Goal: Task Accomplishment & Management: Manage account settings

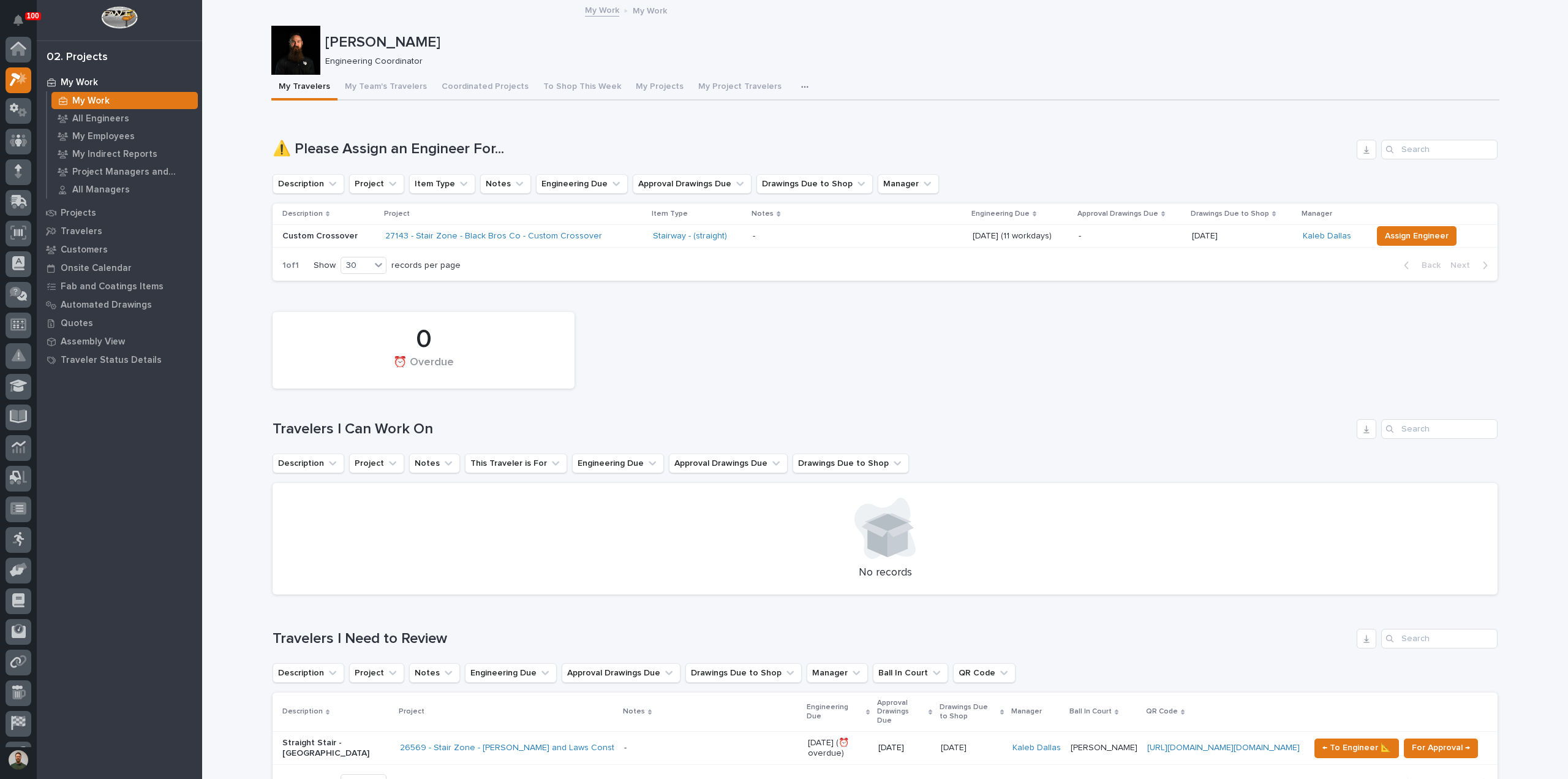
scroll to position [31, 0]
click at [85, 215] on p "Projects" at bounding box center [78, 212] width 36 height 11
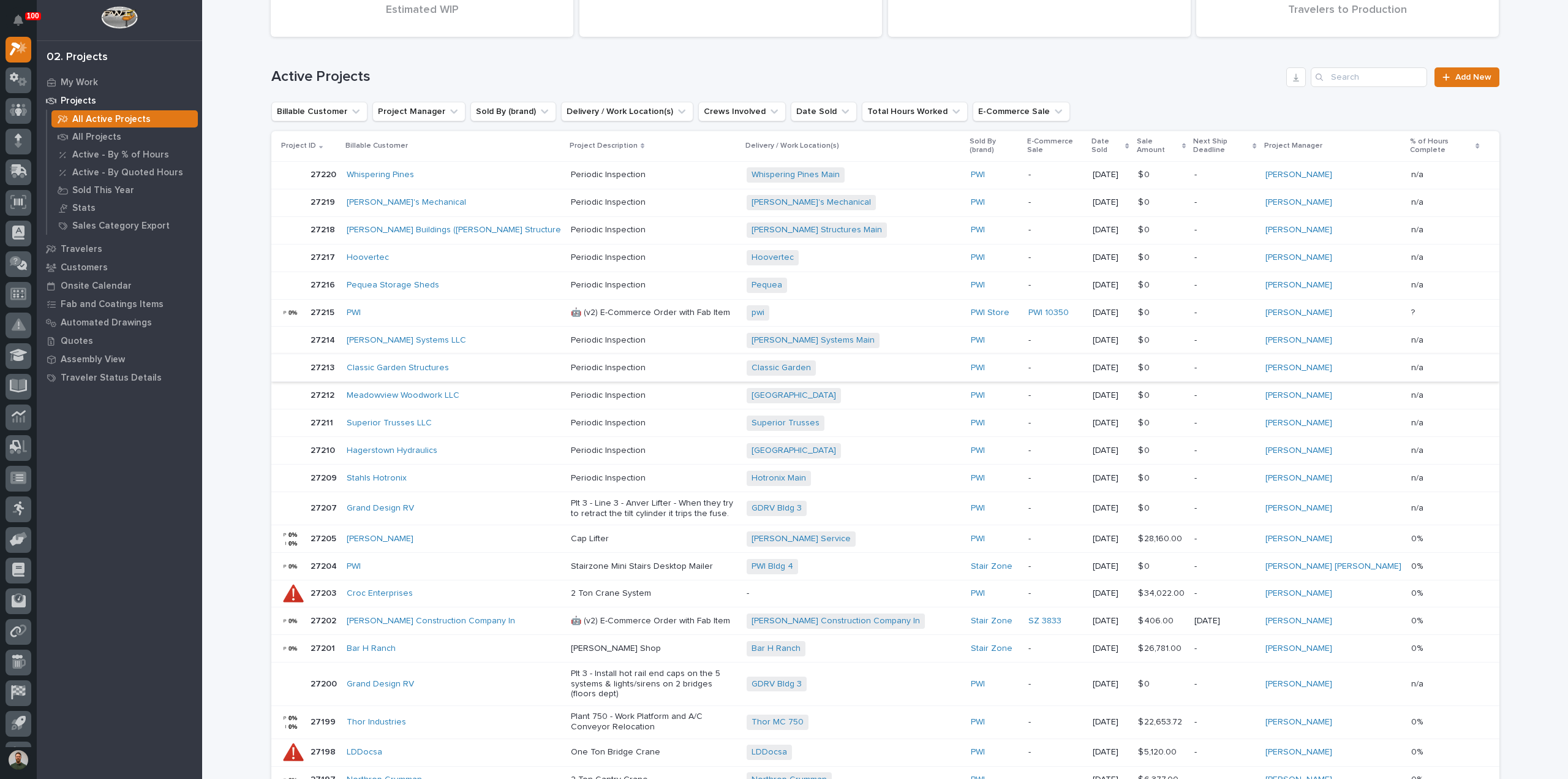
scroll to position [163, 0]
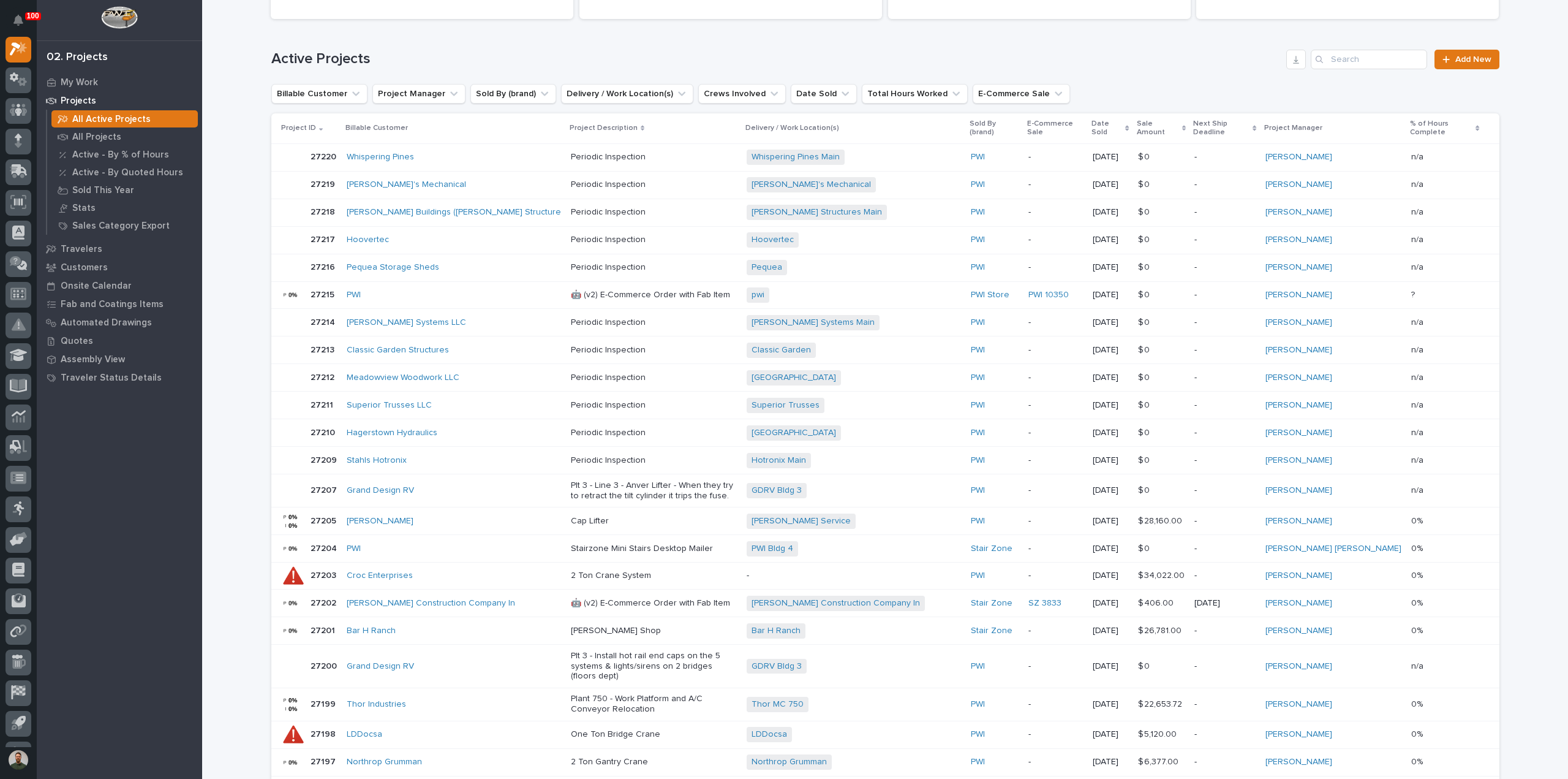
click at [289, 618] on div at bounding box center [293, 630] width 25 height 25
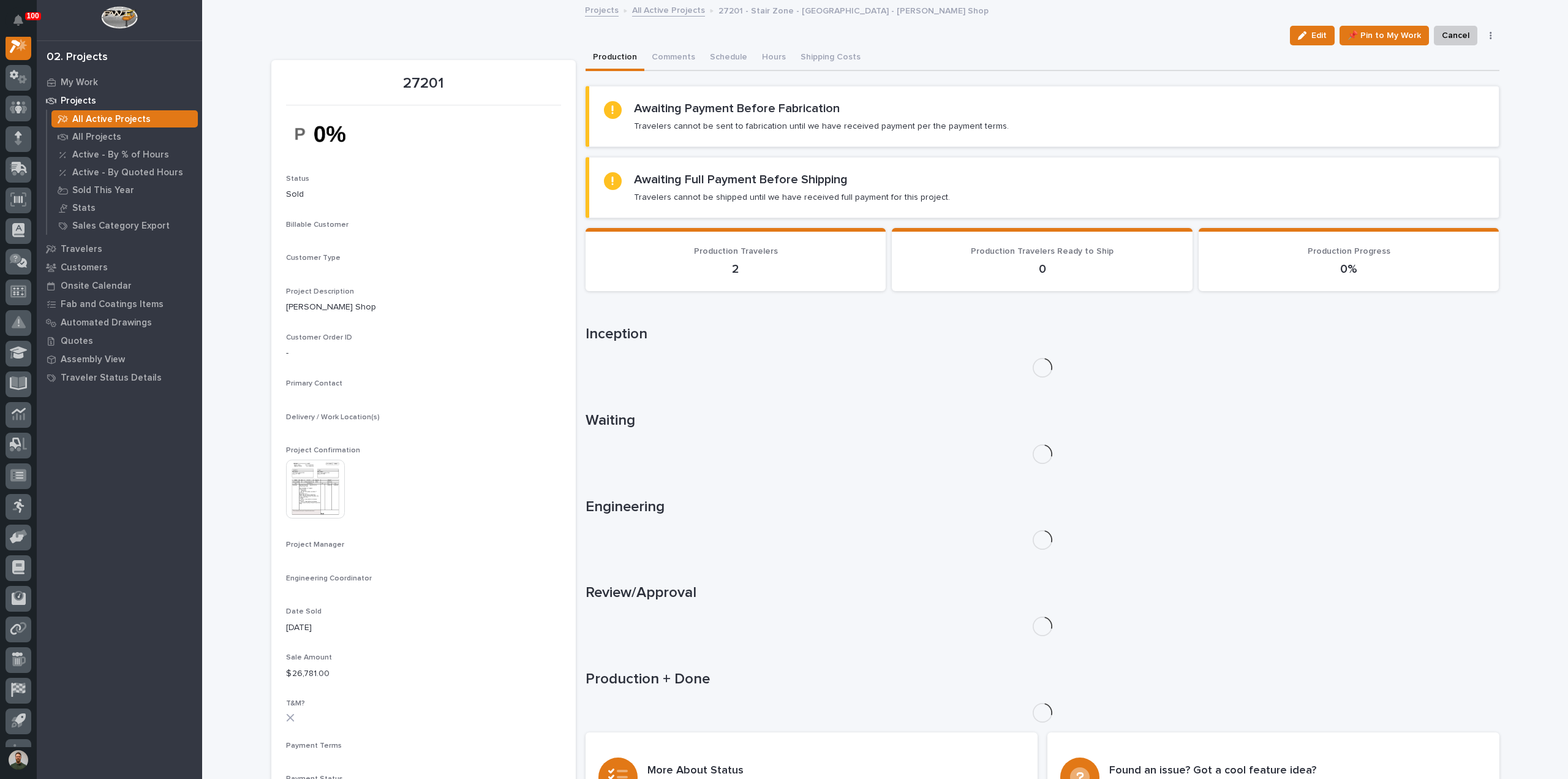
scroll to position [31, 0]
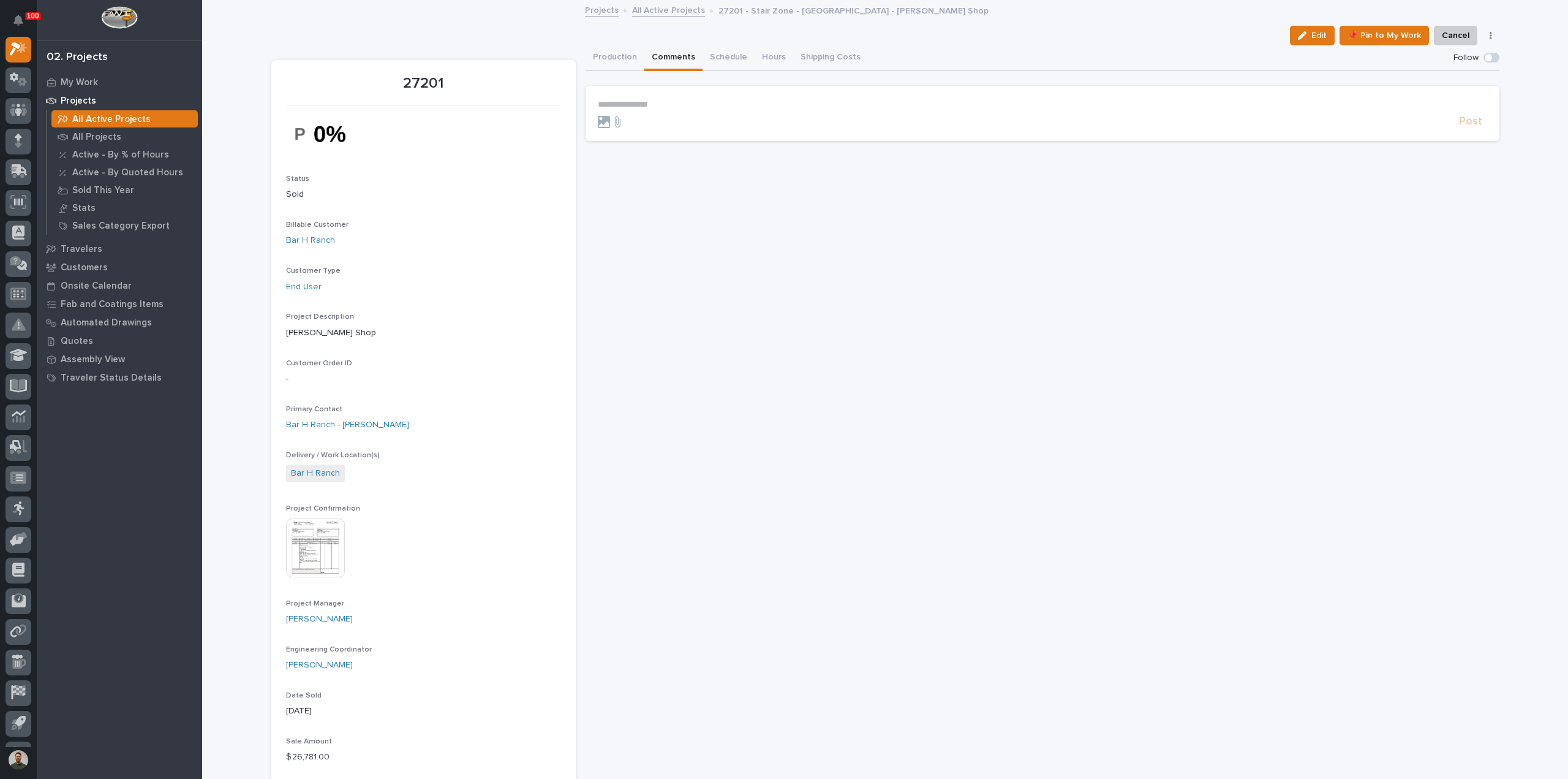
click at [685, 60] on button "Comments" at bounding box center [673, 58] width 58 height 26
click at [668, 111] on form "**********" at bounding box center [1042, 115] width 889 height 30
click at [667, 109] on p "**********" at bounding box center [1042, 105] width 889 height 11
click at [598, 103] on span "**********" at bounding box center [644, 104] width 93 height 9
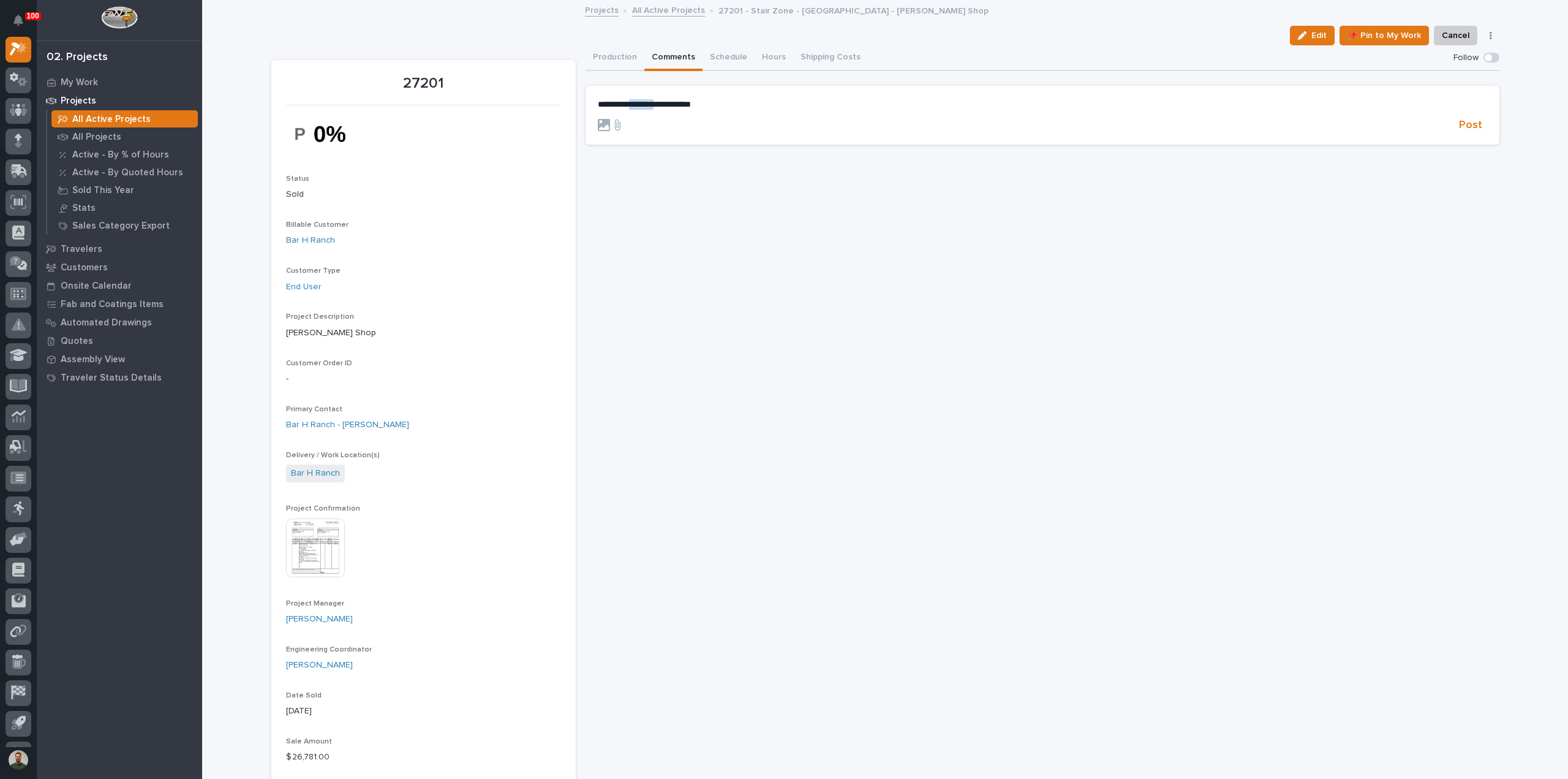
drag, startPoint x: 661, startPoint y: 106, endPoint x: 630, endPoint y: 120, distance: 34.0
click at [630, 120] on form "**********" at bounding box center [1042, 117] width 889 height 34
drag, startPoint x: 787, startPoint y: 100, endPoint x: 305, endPoint y: 117, distance: 482.3
copy span "**********"
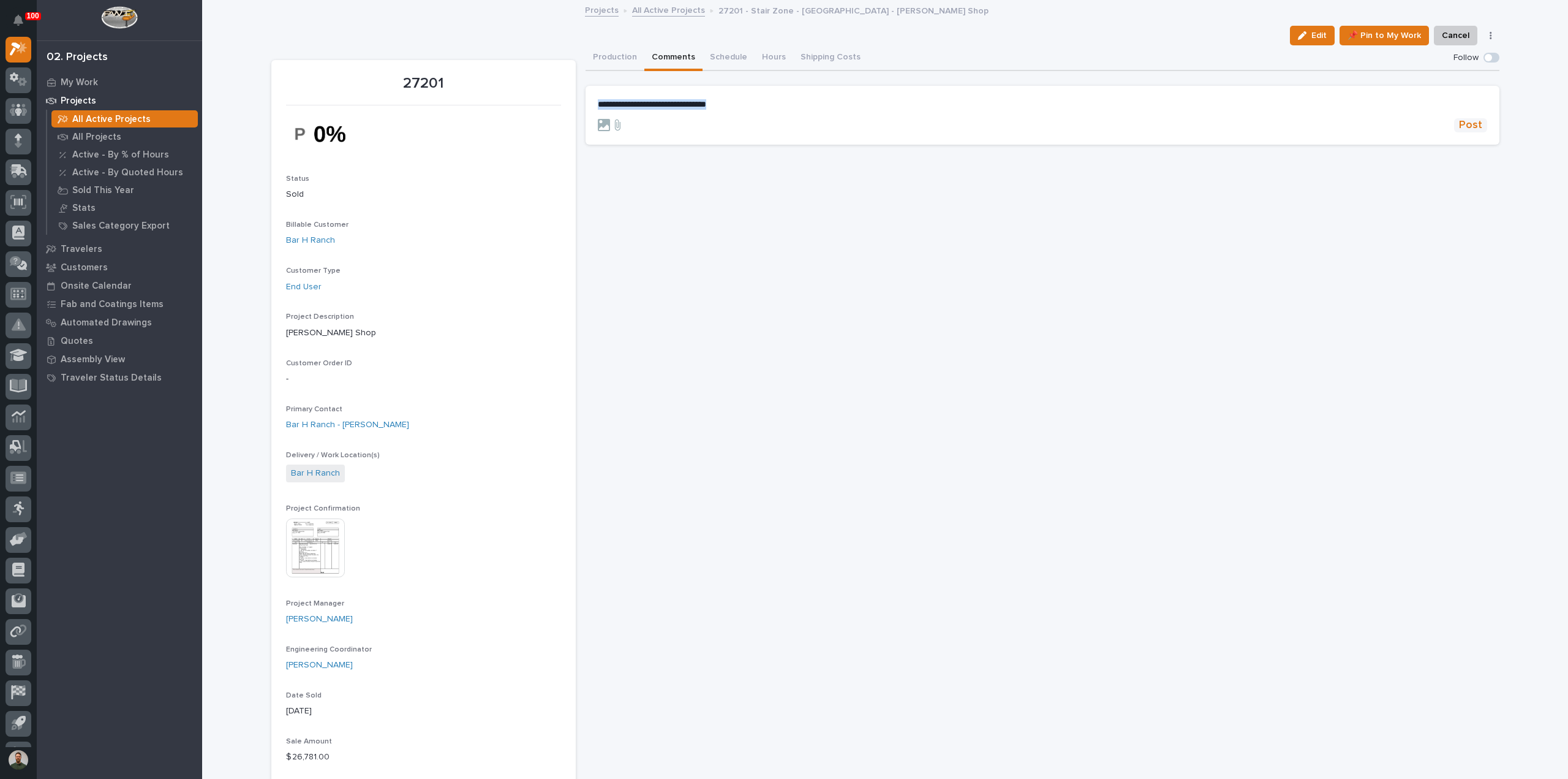
click at [1474, 129] on span "Post" at bounding box center [1470, 125] width 24 height 14
click at [593, 60] on button "Production" at bounding box center [615, 58] width 59 height 26
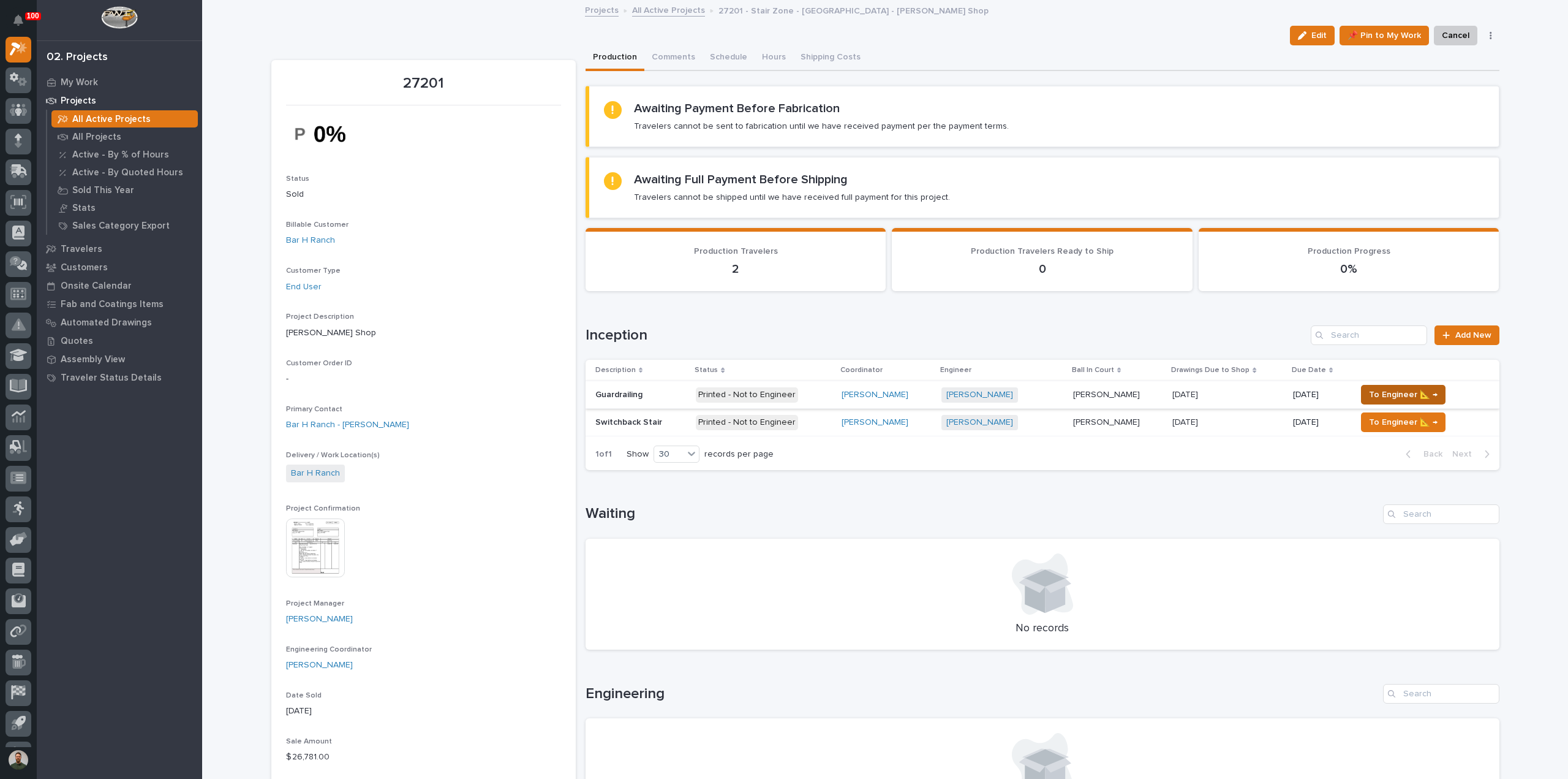
click at [1388, 393] on span "To Engineer 📐 →" at bounding box center [1403, 394] width 69 height 15
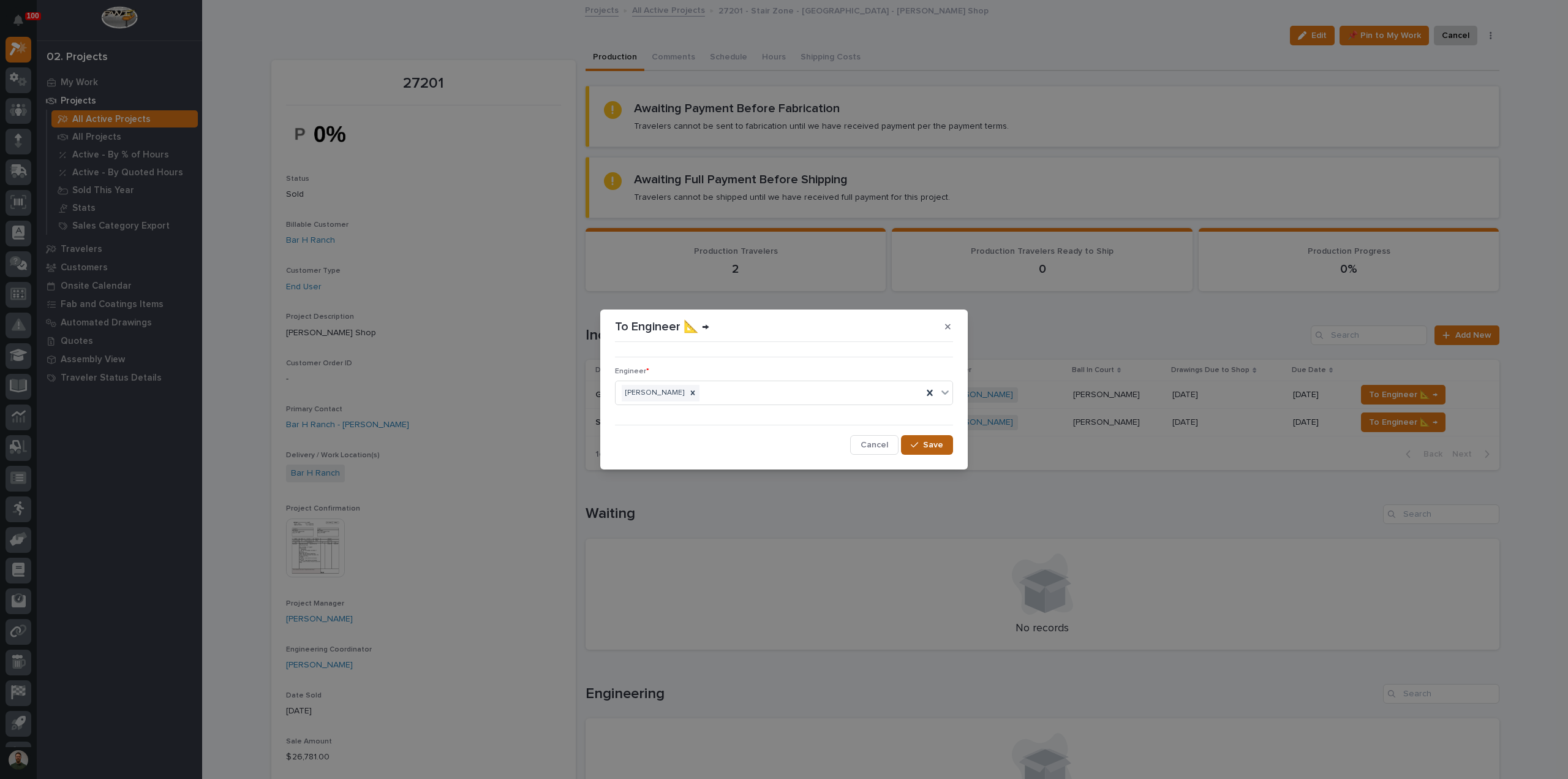
click at [944, 445] on button "Save" at bounding box center [927, 445] width 52 height 20
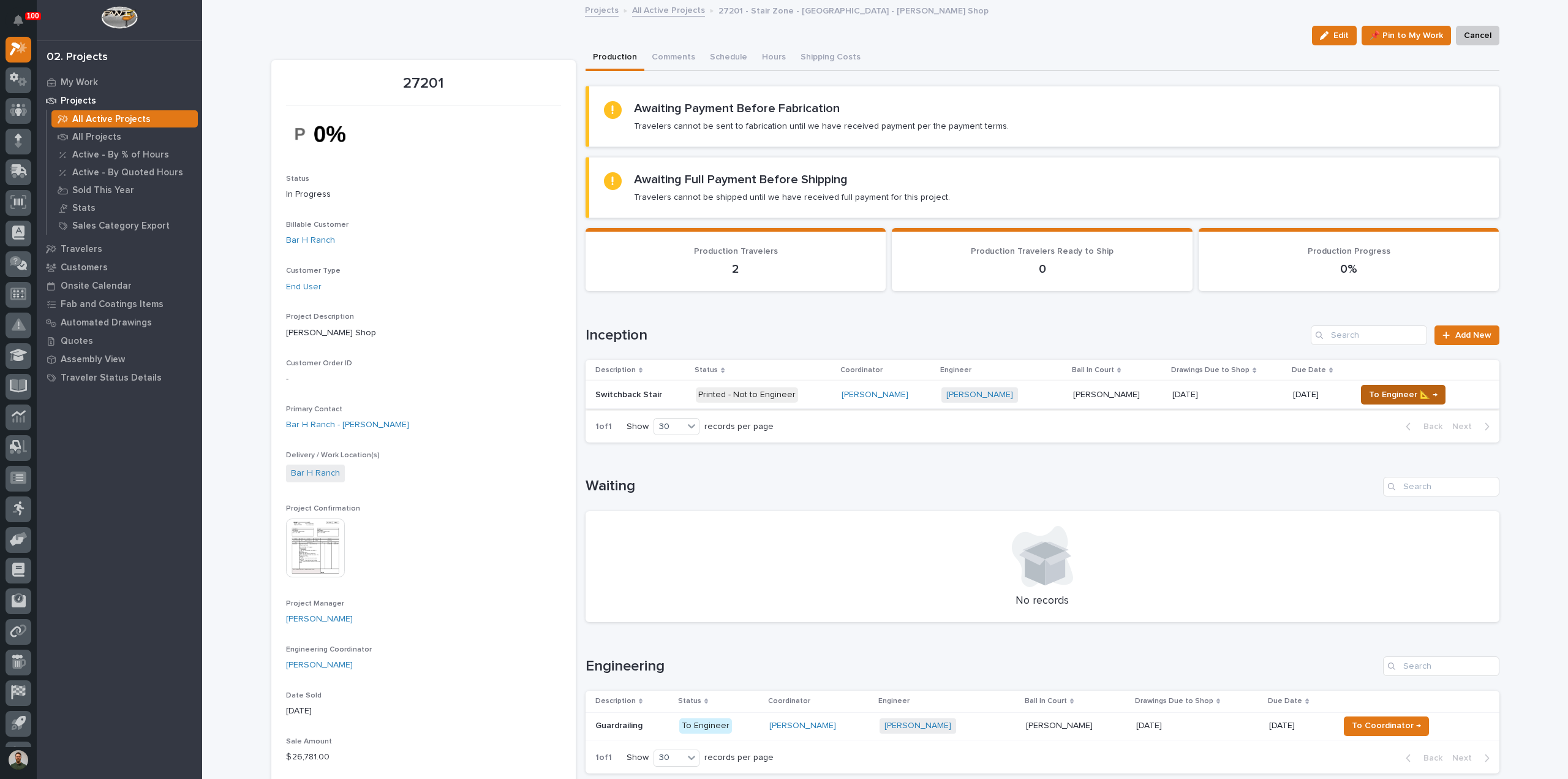
click at [1392, 389] on span "To Engineer 📐 →" at bounding box center [1403, 394] width 69 height 15
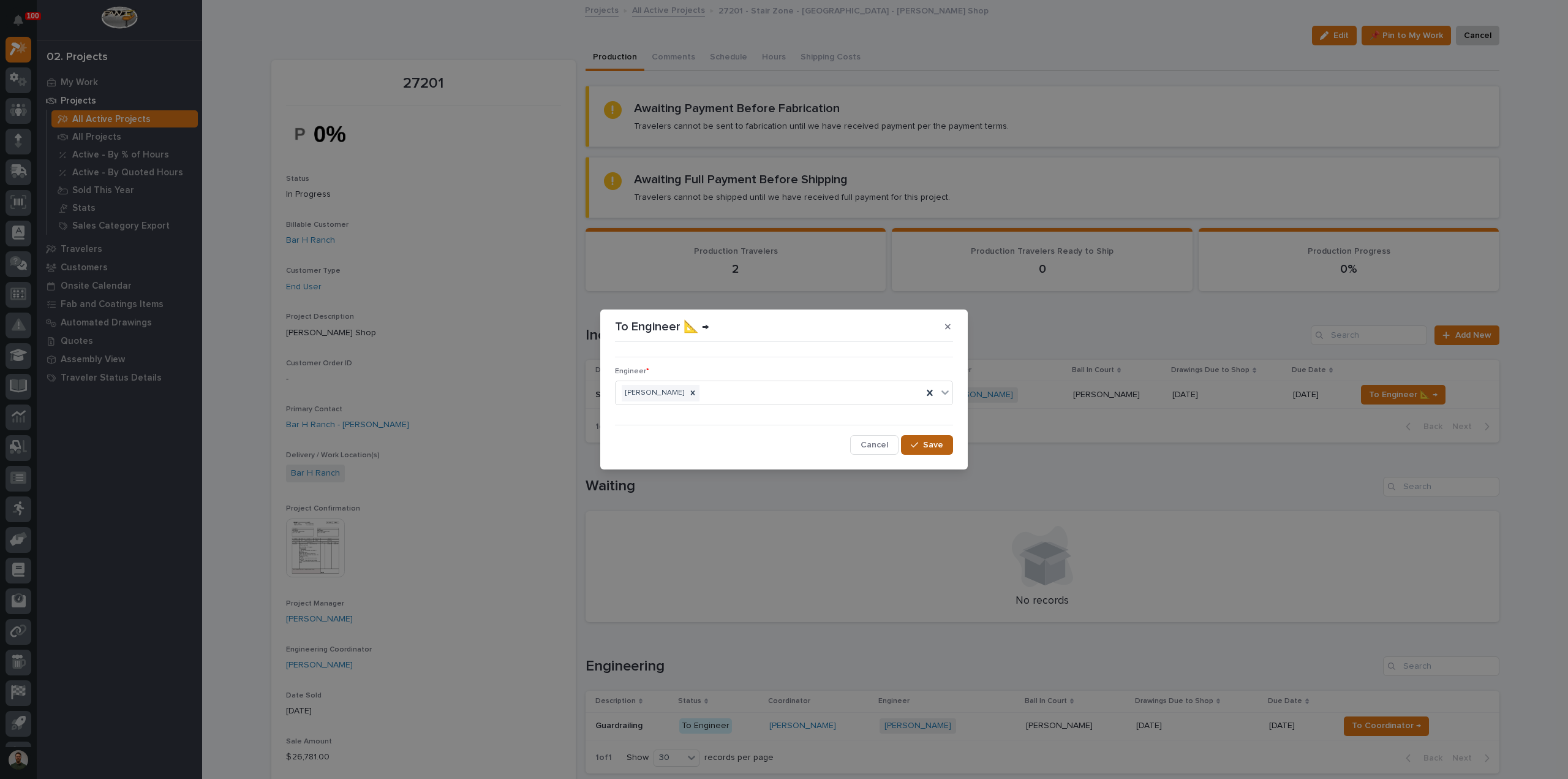
click at [934, 442] on span "Save" at bounding box center [933, 444] width 20 height 11
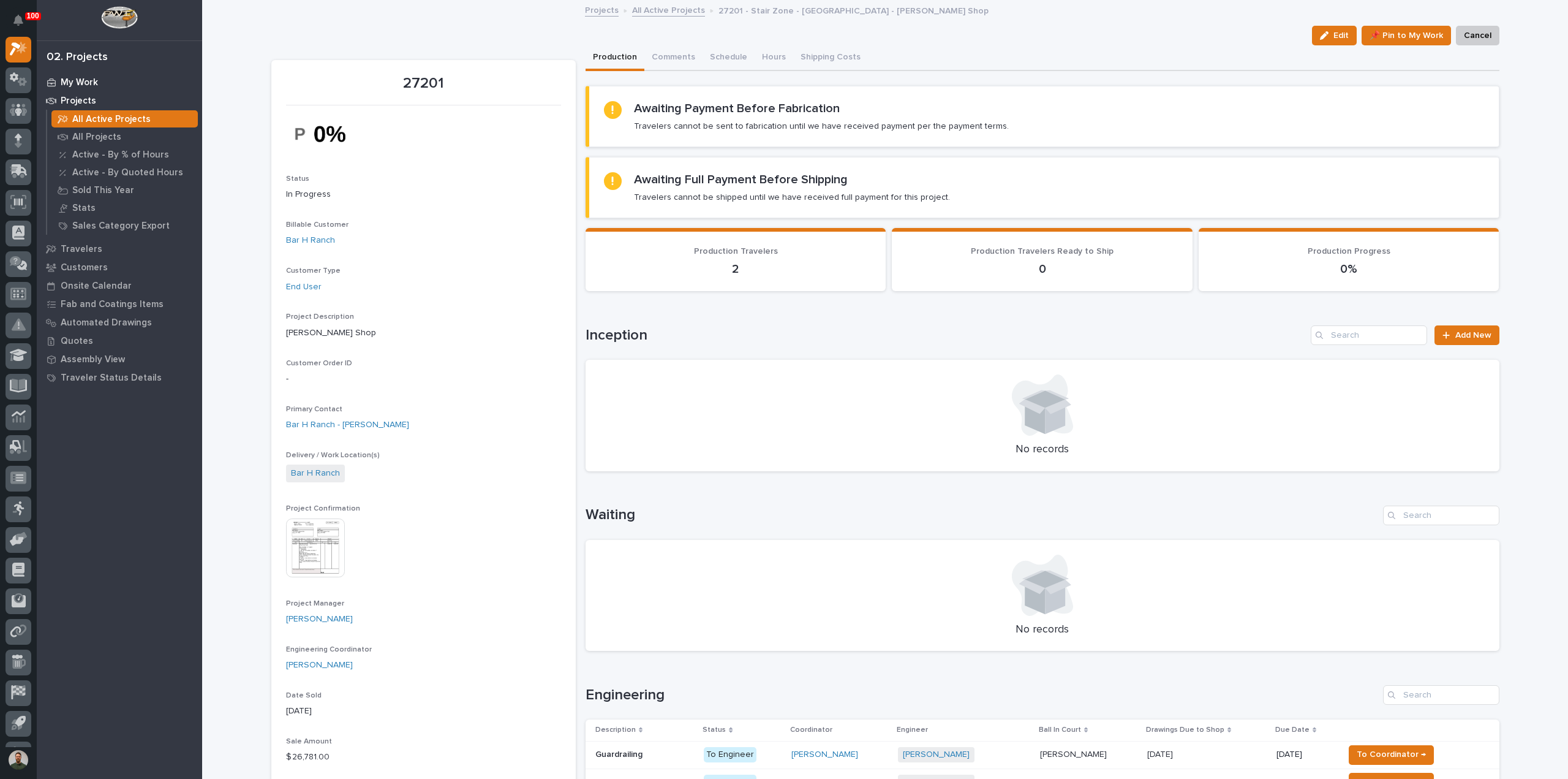
click at [78, 75] on div "My Work" at bounding box center [118, 81] width 159 height 17
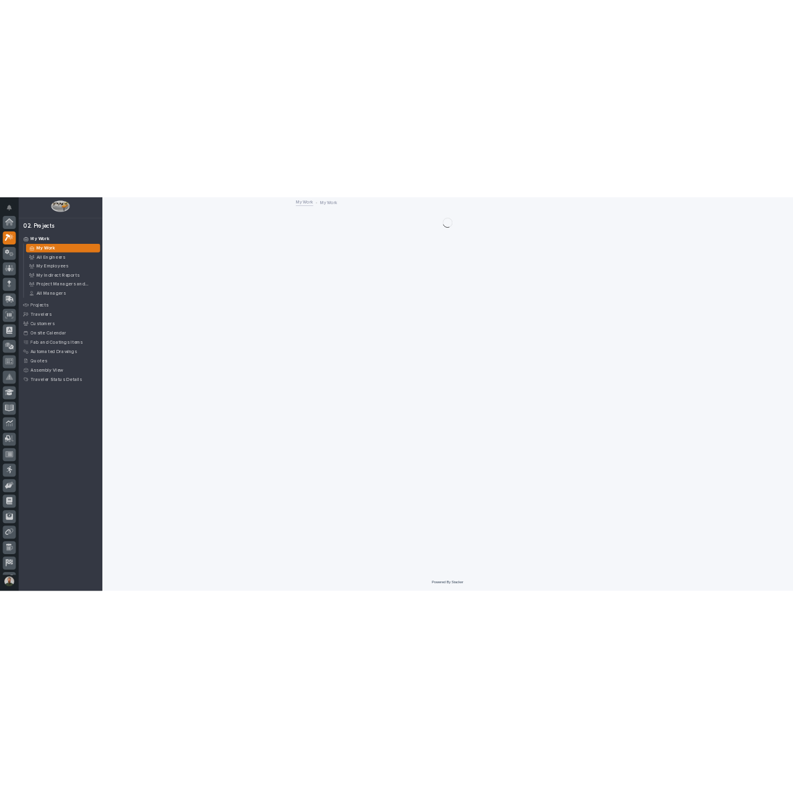
scroll to position [31, 0]
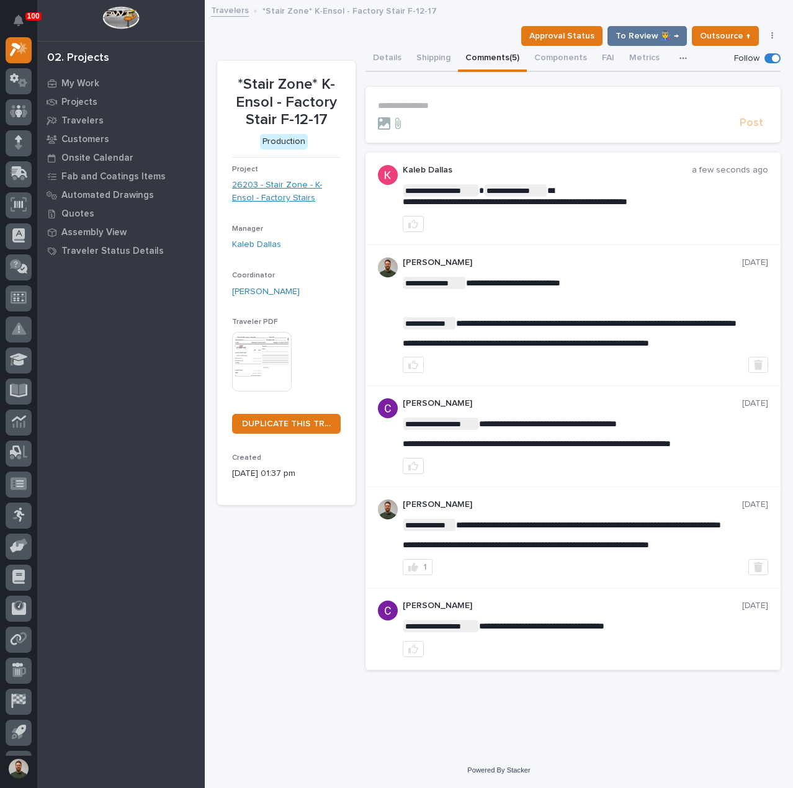
click at [289, 188] on link "26203 - Stair Zone - K-Ensol - Factory Stairs" at bounding box center [286, 192] width 109 height 26
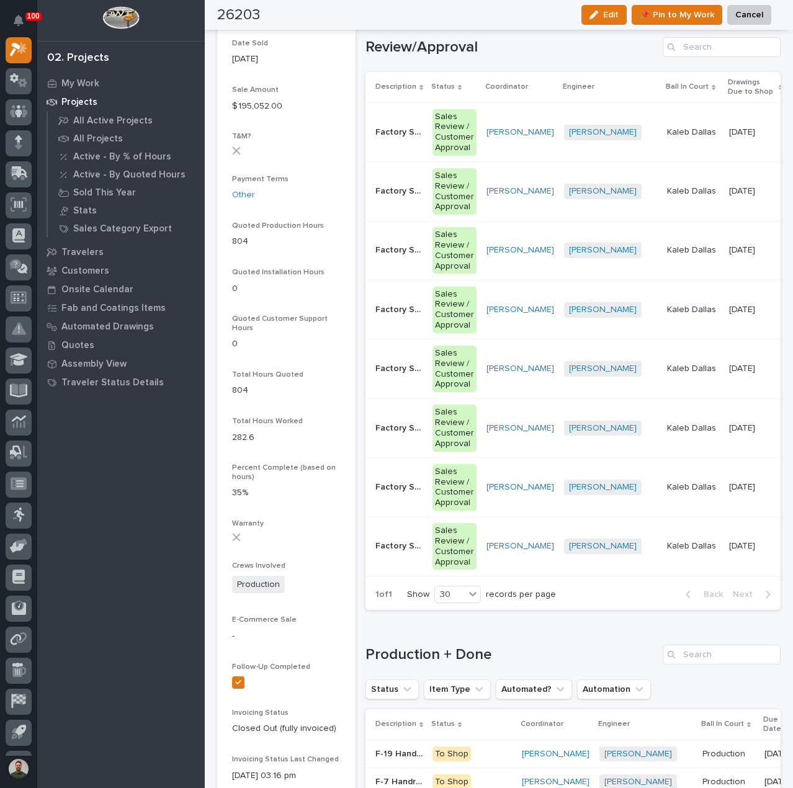
scroll to position [662, 0]
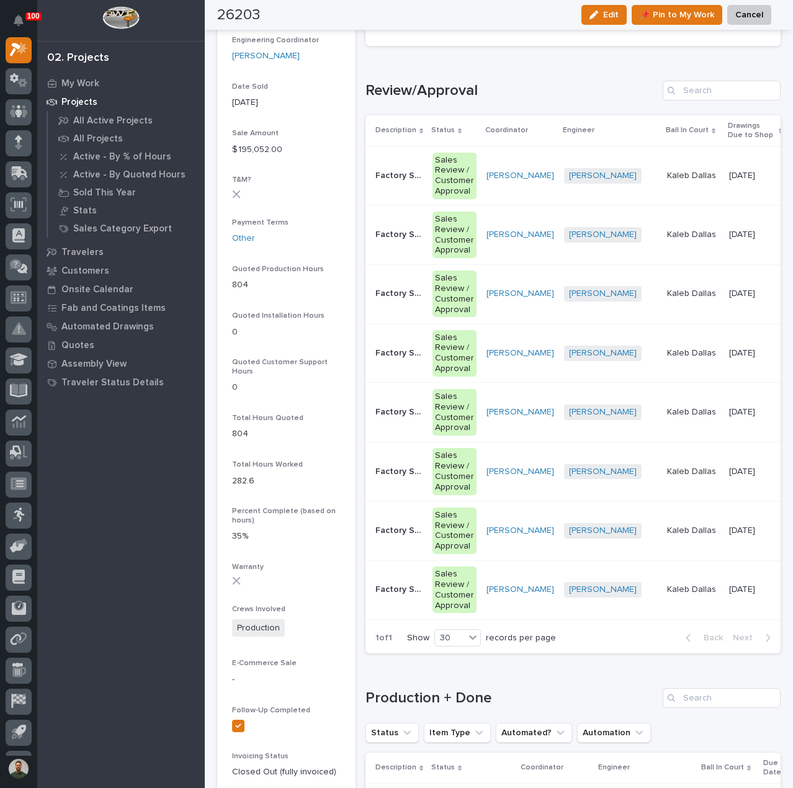
click at [413, 591] on p "Factory Stair F-2" at bounding box center [400, 588] width 50 height 13
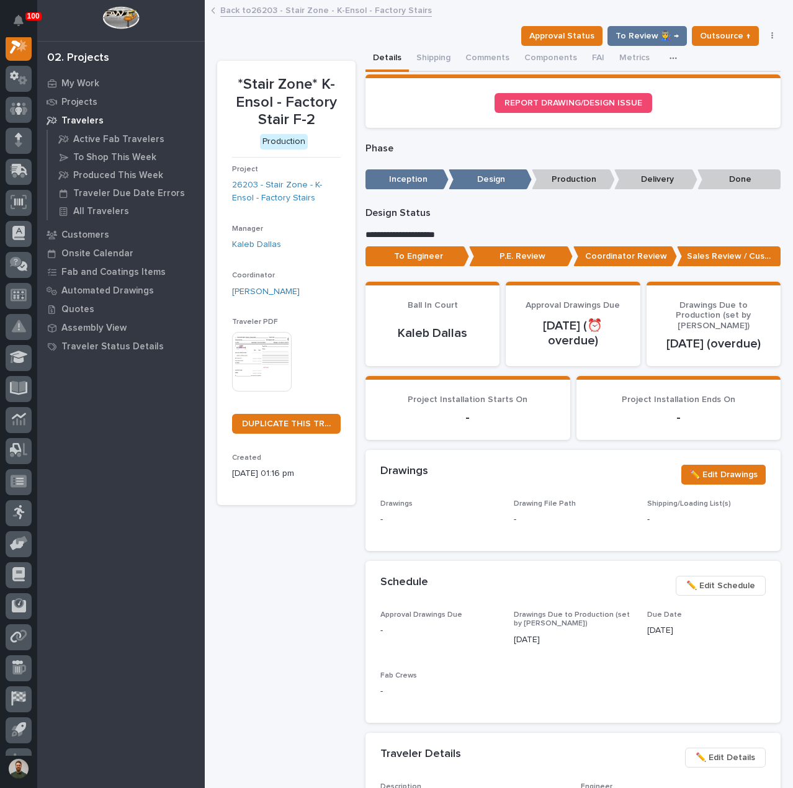
scroll to position [31, 0]
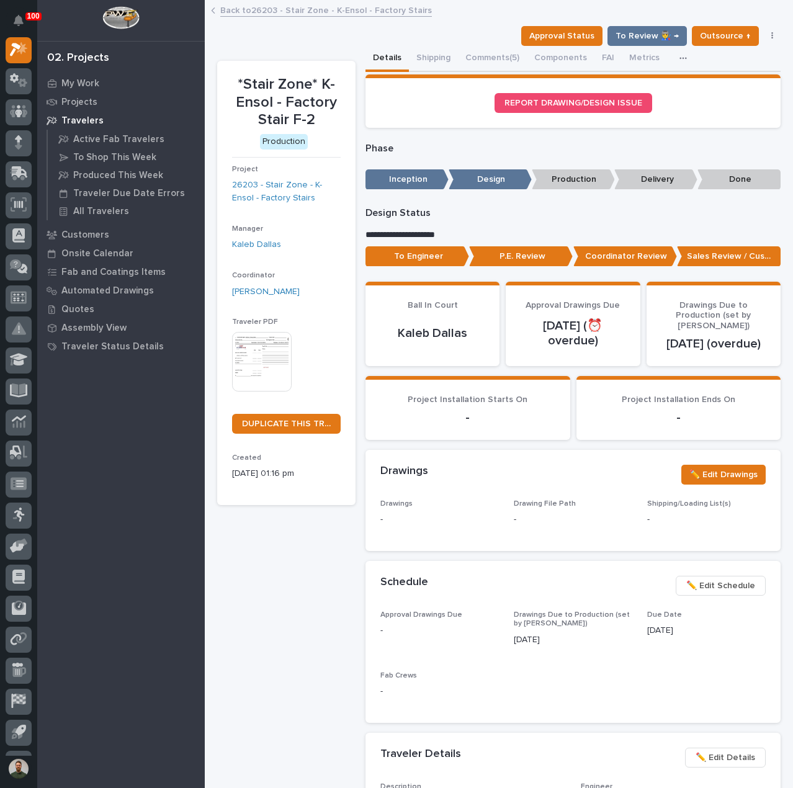
click at [434, 256] on p "To Engineer" at bounding box center [418, 256] width 104 height 20
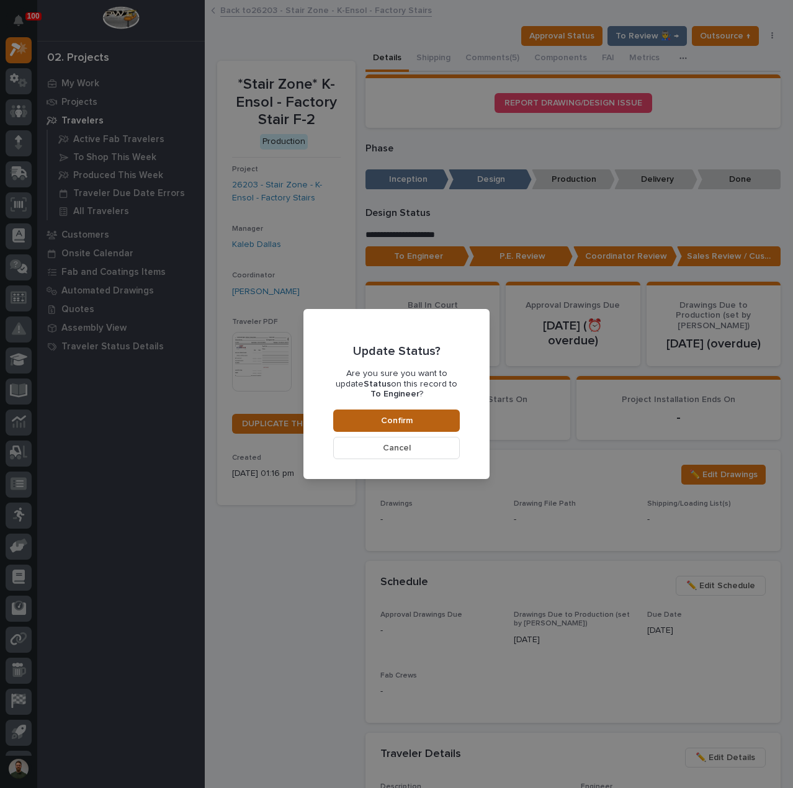
click at [435, 418] on button "Confirm" at bounding box center [396, 421] width 127 height 22
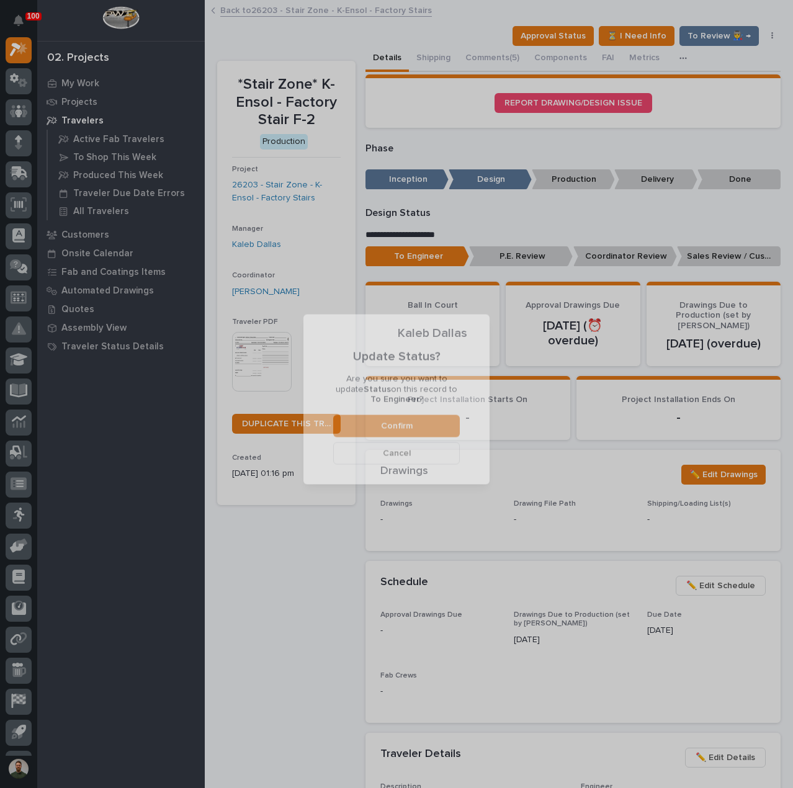
scroll to position [74, 0]
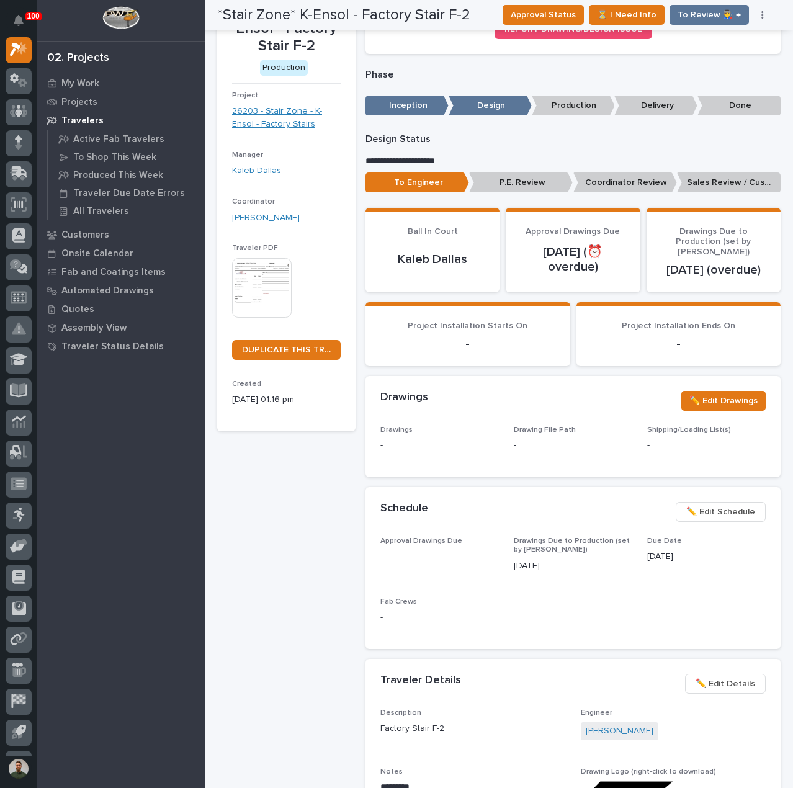
click at [272, 123] on link "26203 - Stair Zone - K-Ensol - Factory Stairs" at bounding box center [286, 118] width 109 height 26
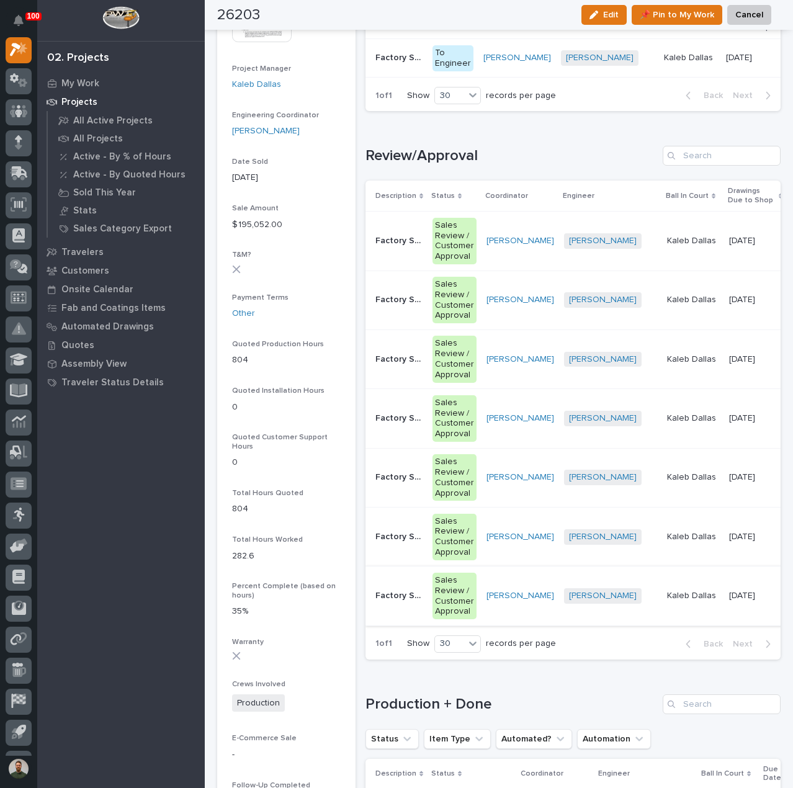
scroll to position [591, 0]
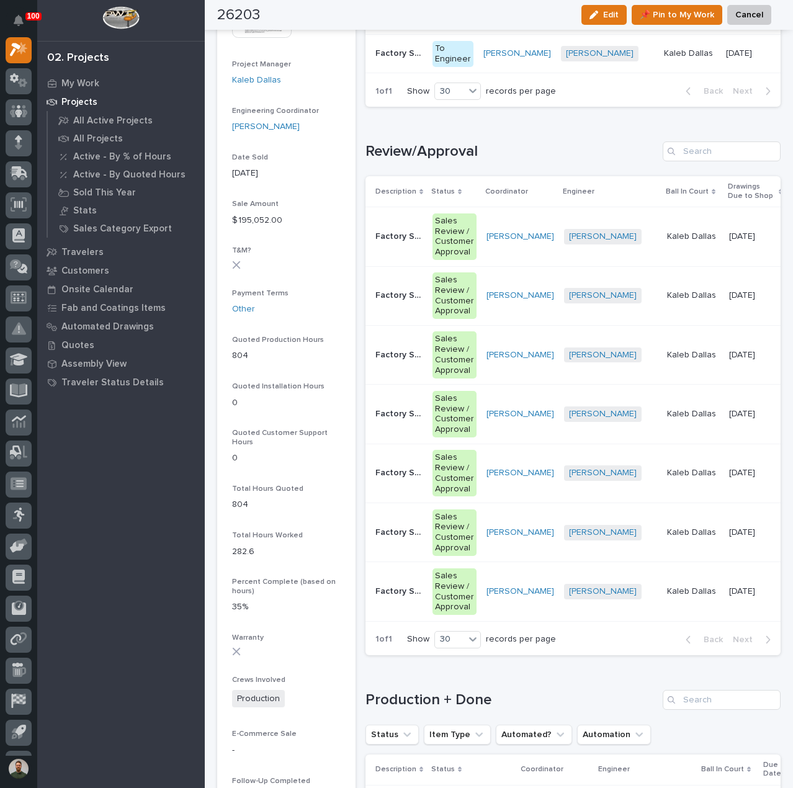
click at [407, 597] on p "Factory Stair F-18" at bounding box center [400, 590] width 50 height 13
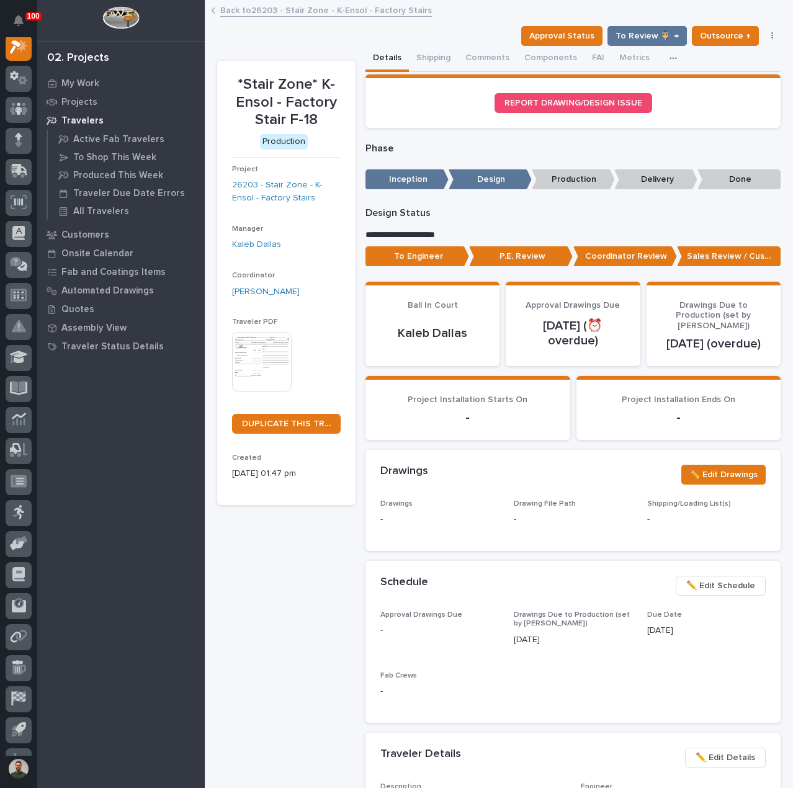
scroll to position [31, 0]
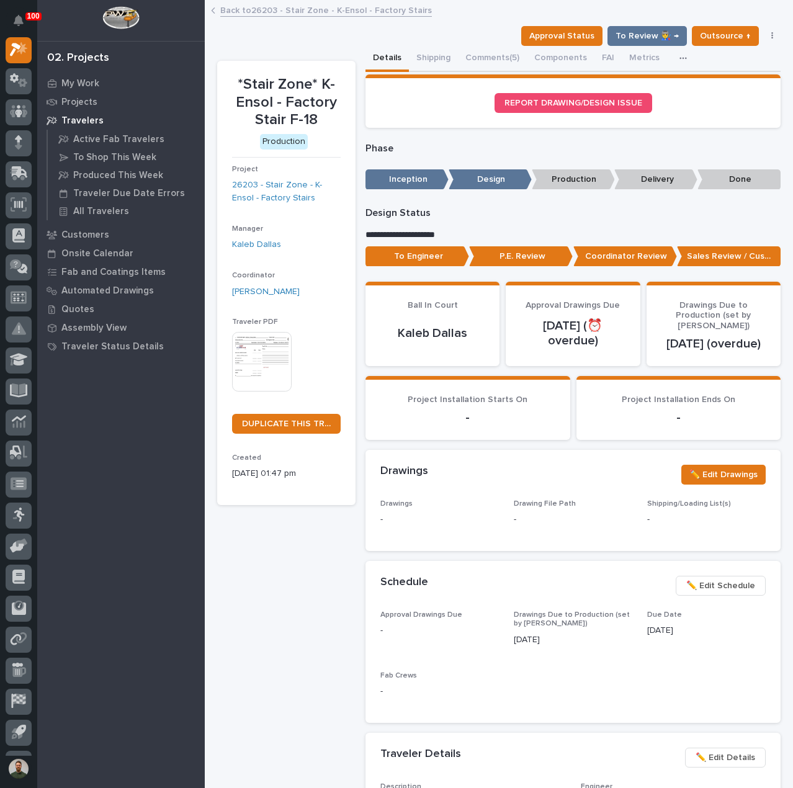
click at [441, 259] on p "To Engineer" at bounding box center [418, 256] width 104 height 20
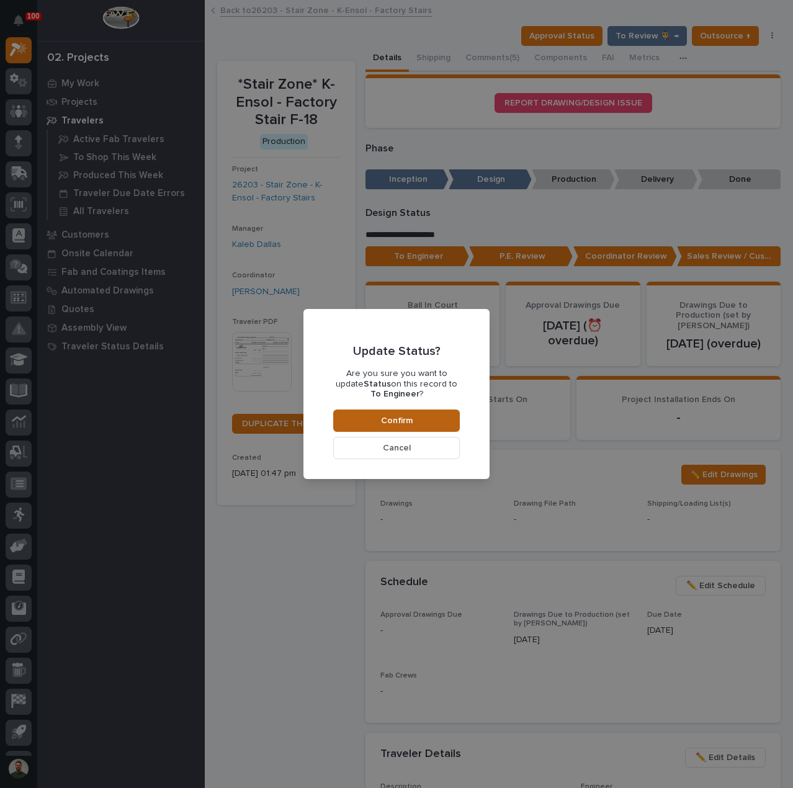
click at [454, 422] on button "Confirm" at bounding box center [396, 421] width 127 height 22
click at [305, 109] on div "Update Status? Are you sure you want to update Status on this record to To Engi…" at bounding box center [396, 394] width 793 height 788
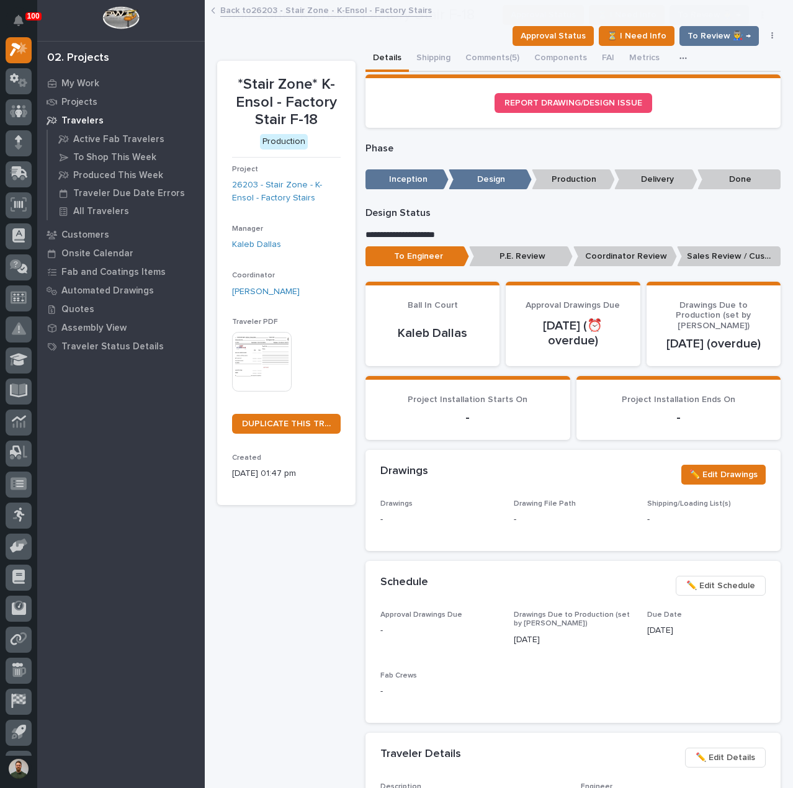
scroll to position [74, 0]
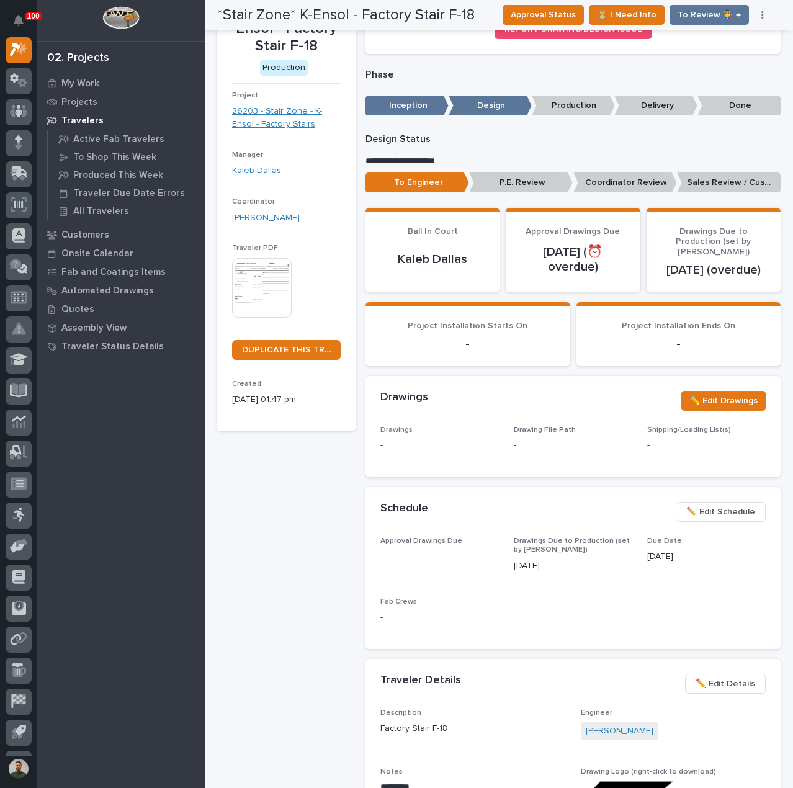
click at [279, 122] on link "26203 - Stair Zone - K-Ensol - Factory Stairs" at bounding box center [286, 118] width 109 height 26
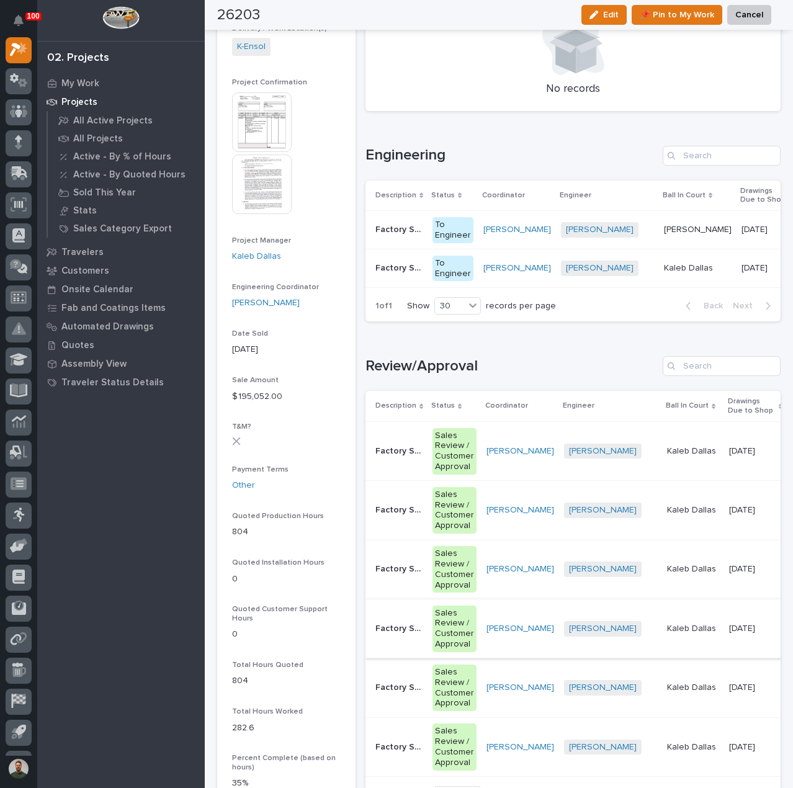
scroll to position [580, 0]
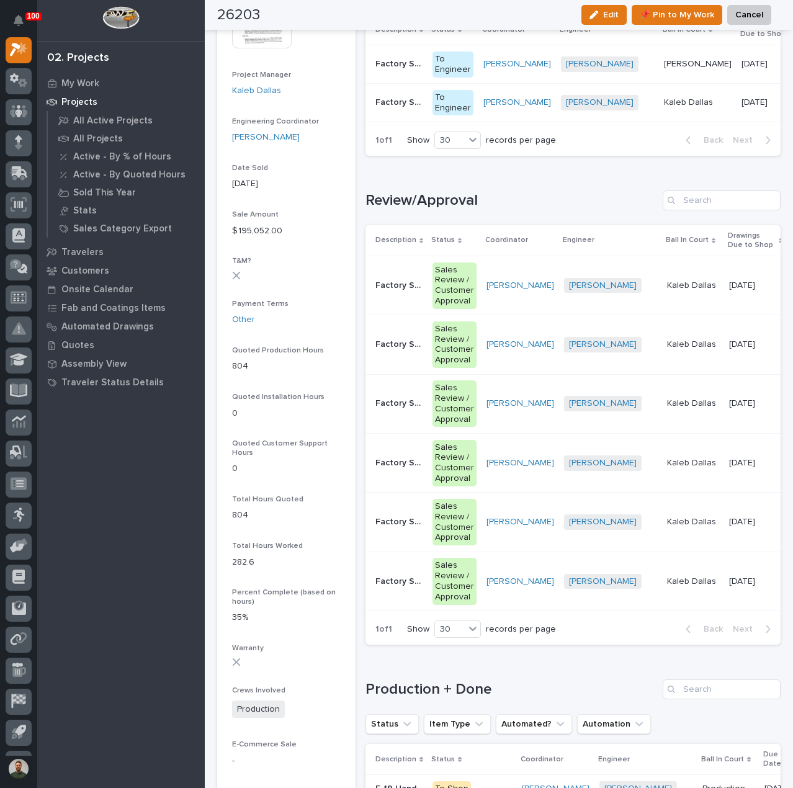
click at [398, 603] on td "Factory Stair F-12-17 Factory Stair F-12-17" at bounding box center [397, 581] width 62 height 59
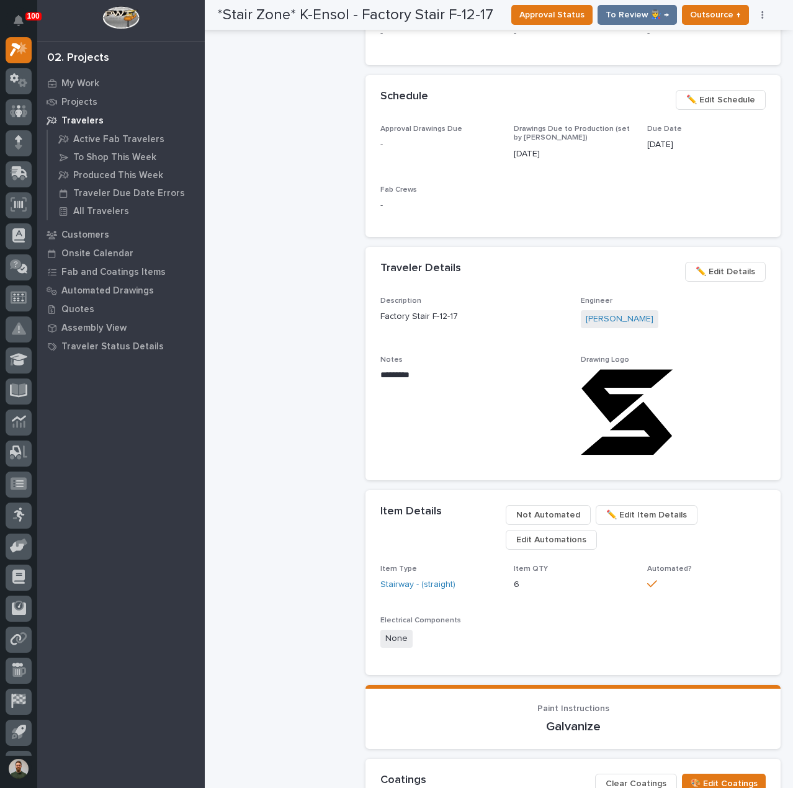
scroll to position [496, 0]
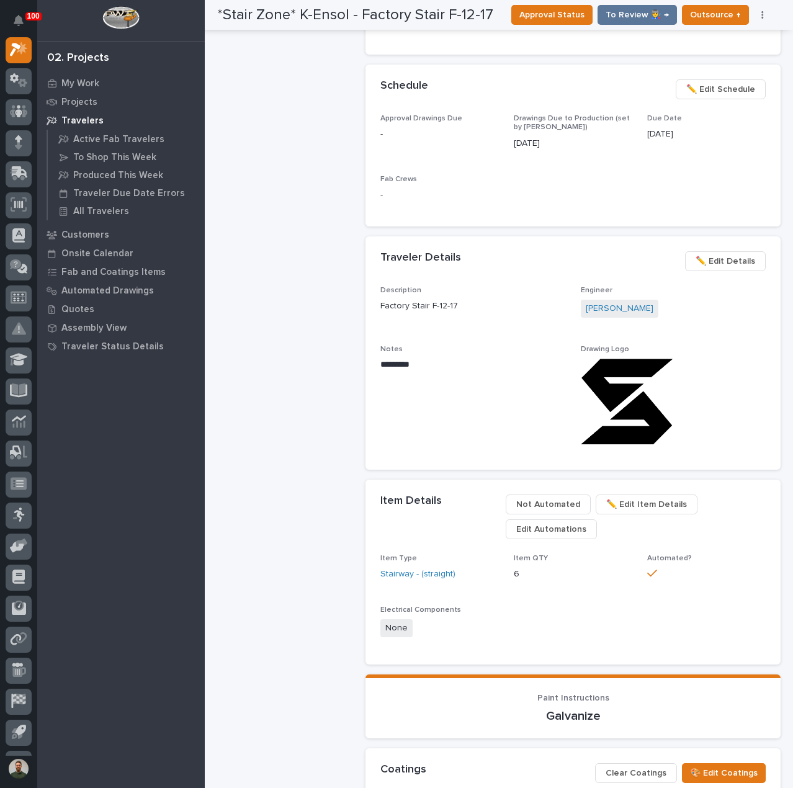
click at [619, 375] on img at bounding box center [627, 402] width 92 height 86
click at [665, 369] on img at bounding box center [627, 402] width 92 height 86
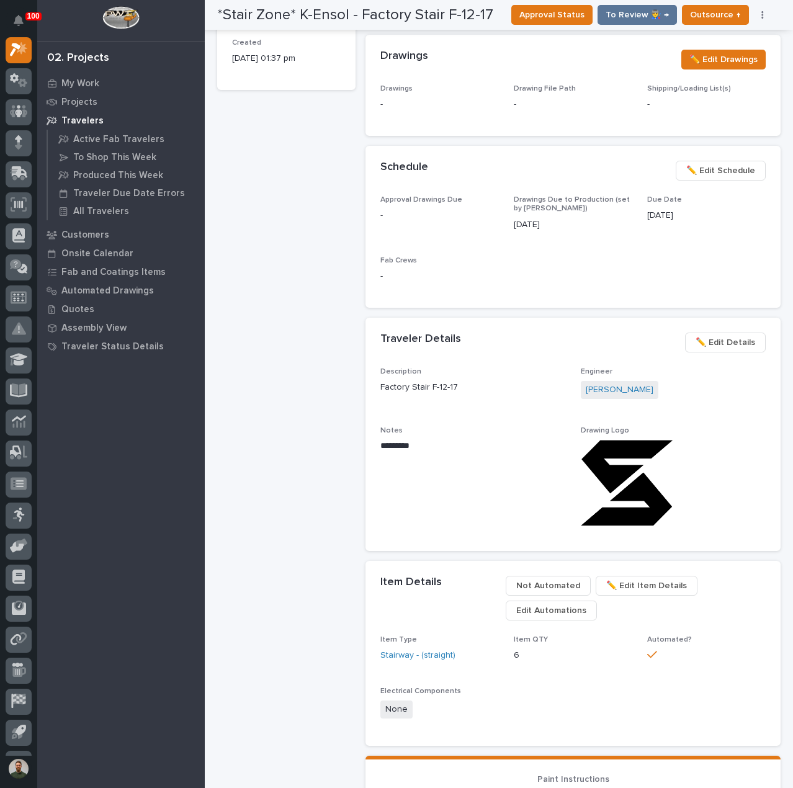
scroll to position [331, 0]
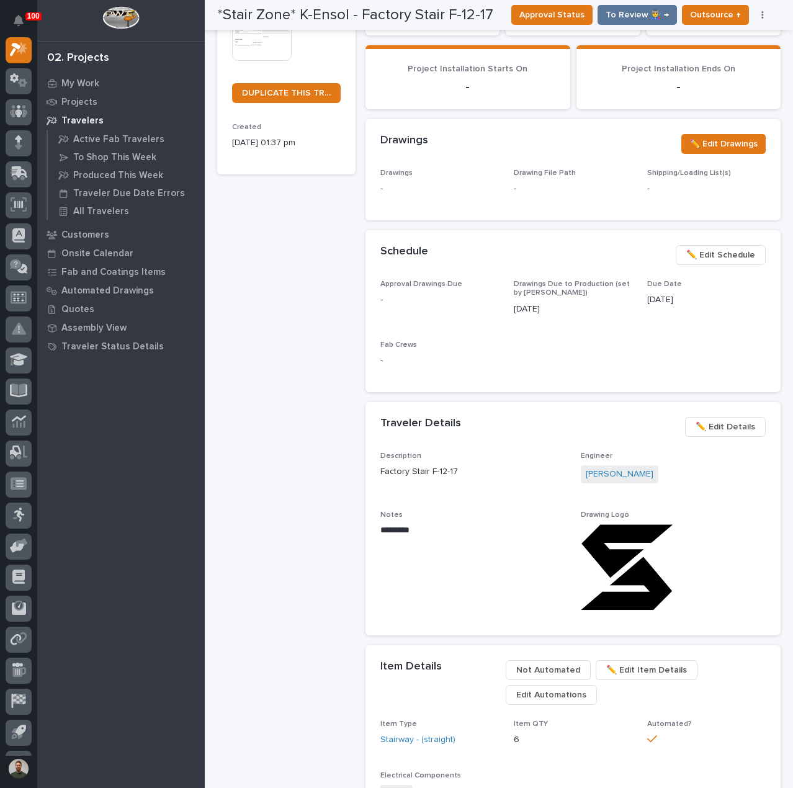
click at [585, 445] on section "Traveler Details ••• ✏️ Edit Details Description Factory Stair F-12-17 Engineer…" at bounding box center [573, 518] width 415 height 233
click at [584, 452] on p "Engineer" at bounding box center [674, 456] width 186 height 9
click at [580, 435] on div "Traveler Details ••• ✏️ Edit Details" at bounding box center [573, 427] width 415 height 50
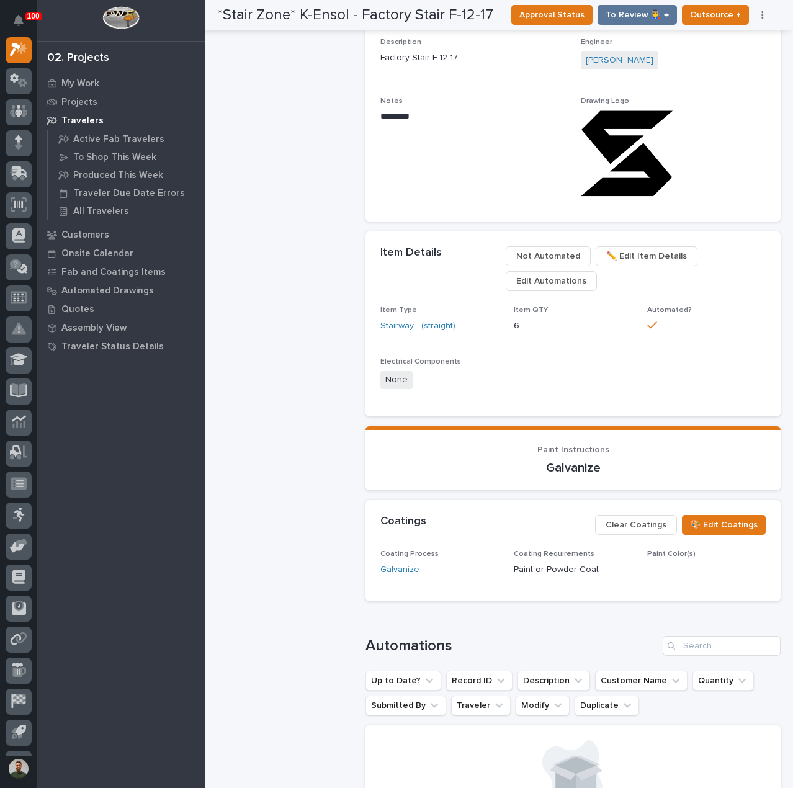
scroll to position [0, 0]
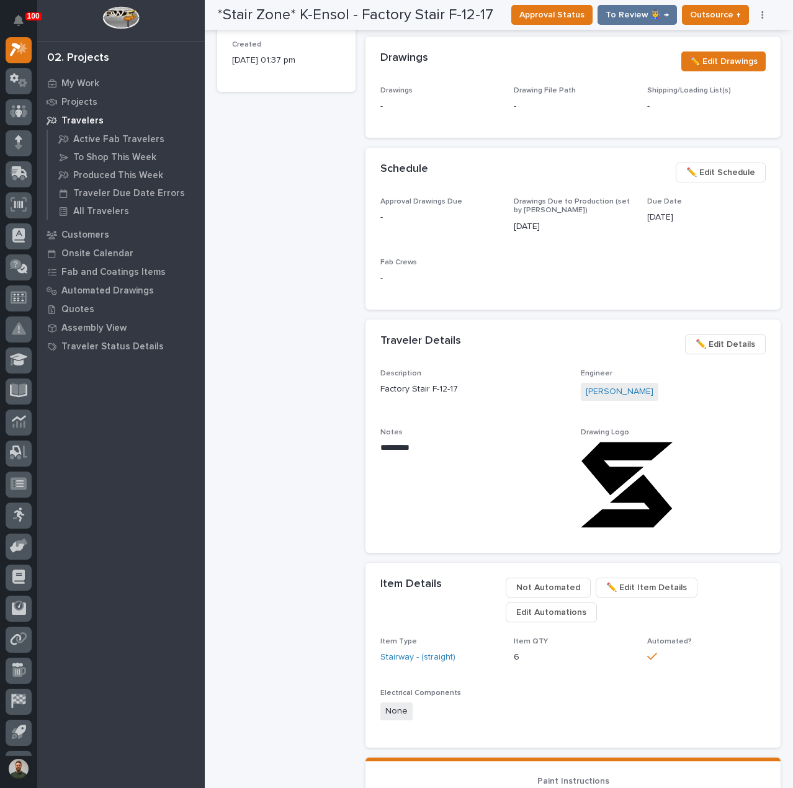
drag, startPoint x: 706, startPoint y: 473, endPoint x: 711, endPoint y: 481, distance: 9.2
click at [710, 481] on div at bounding box center [674, 485] width 186 height 86
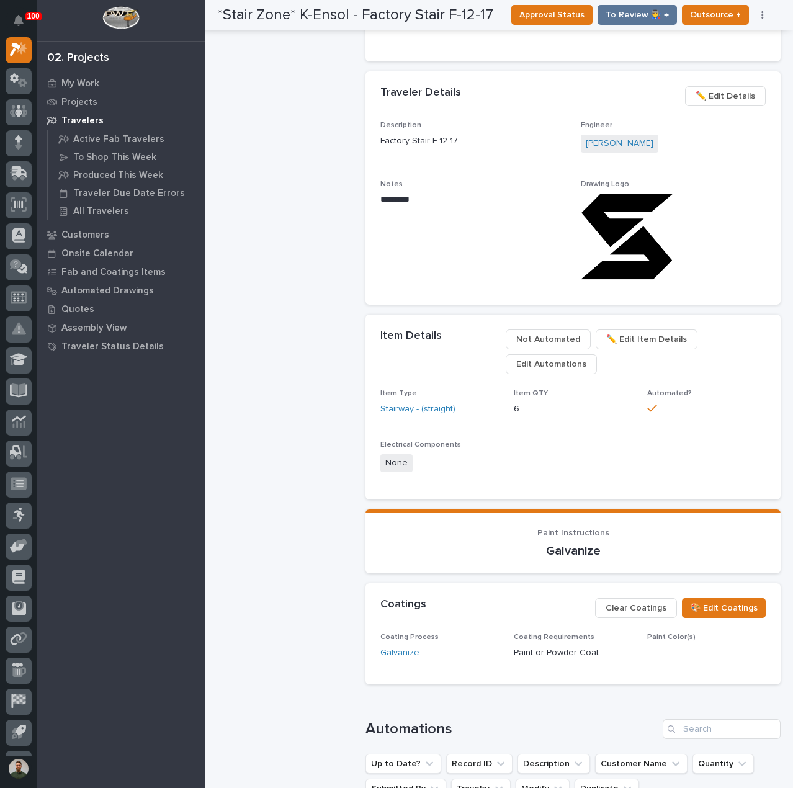
drag, startPoint x: 626, startPoint y: 251, endPoint x: 710, endPoint y: 195, distance: 101.2
click at [707, 194] on div at bounding box center [674, 237] width 186 height 86
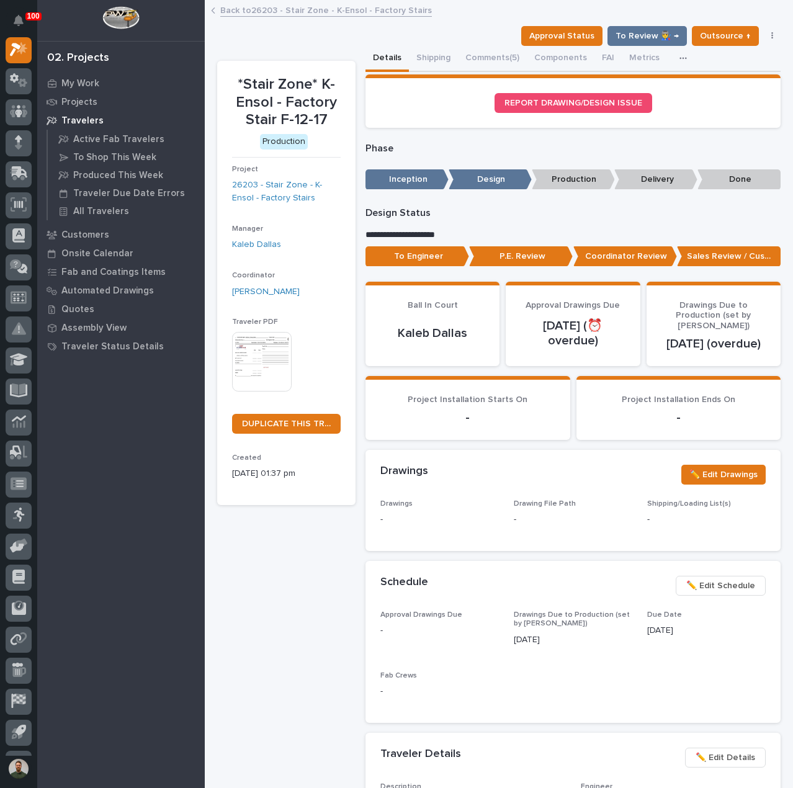
click at [435, 264] on p "To Engineer" at bounding box center [418, 256] width 104 height 20
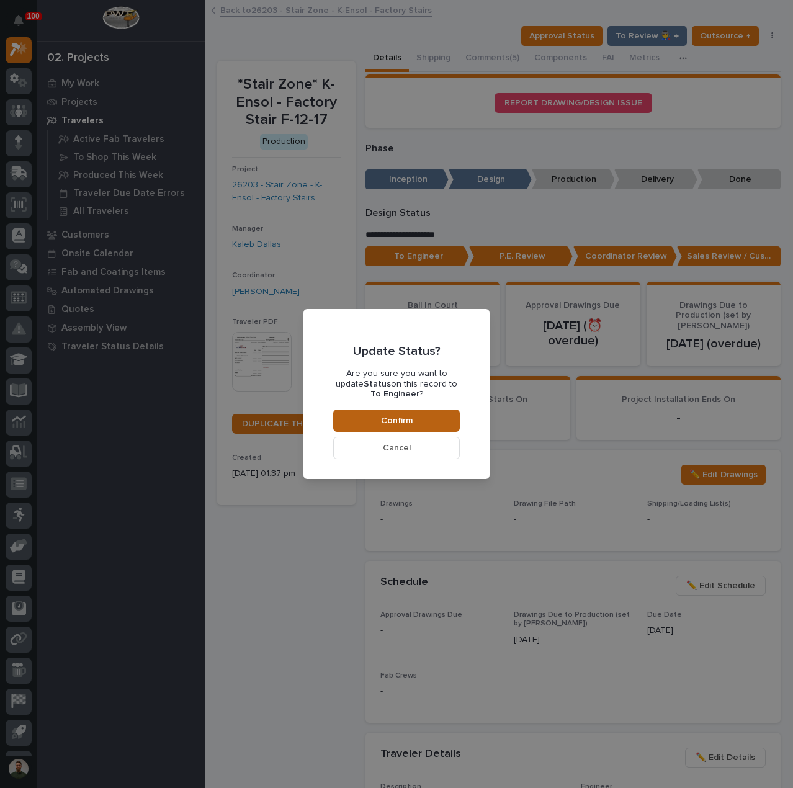
click at [385, 413] on button "Confirm" at bounding box center [396, 421] width 127 height 22
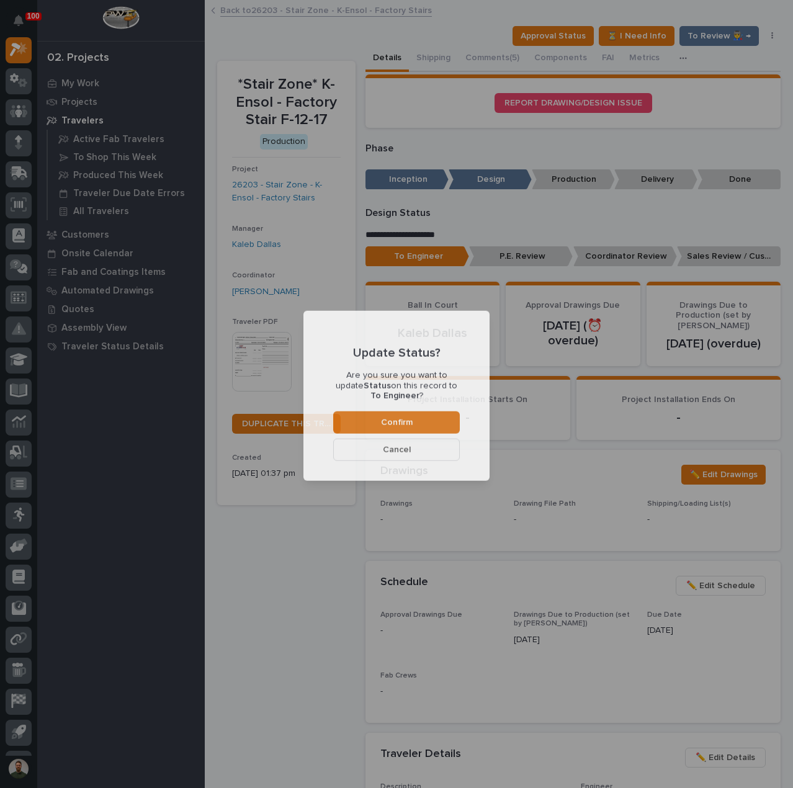
scroll to position [74, 0]
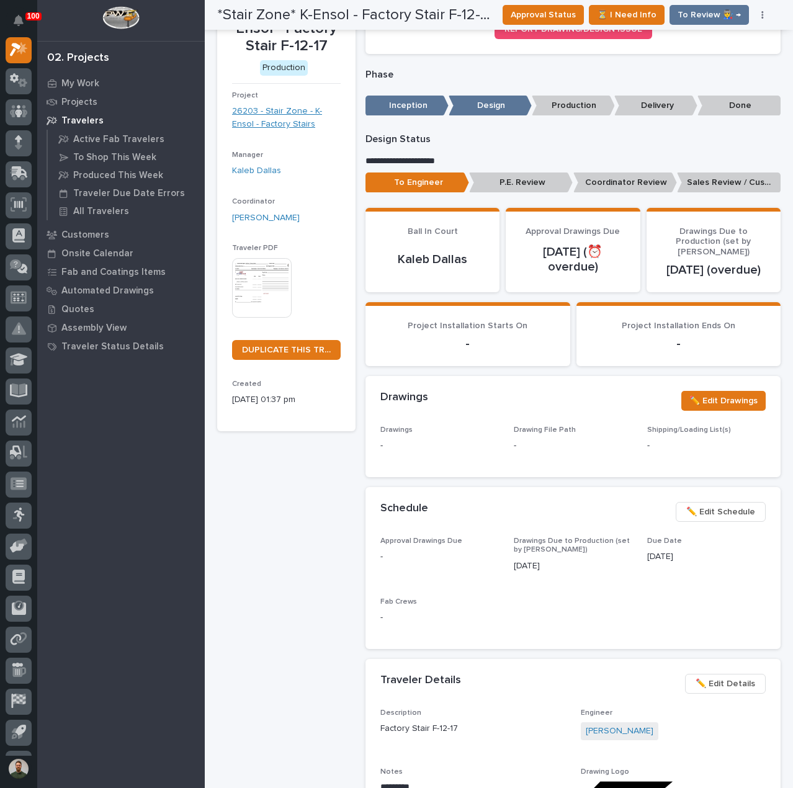
click at [276, 118] on link "26203 - Stair Zone - K-Ensol - Factory Stairs" at bounding box center [286, 118] width 109 height 26
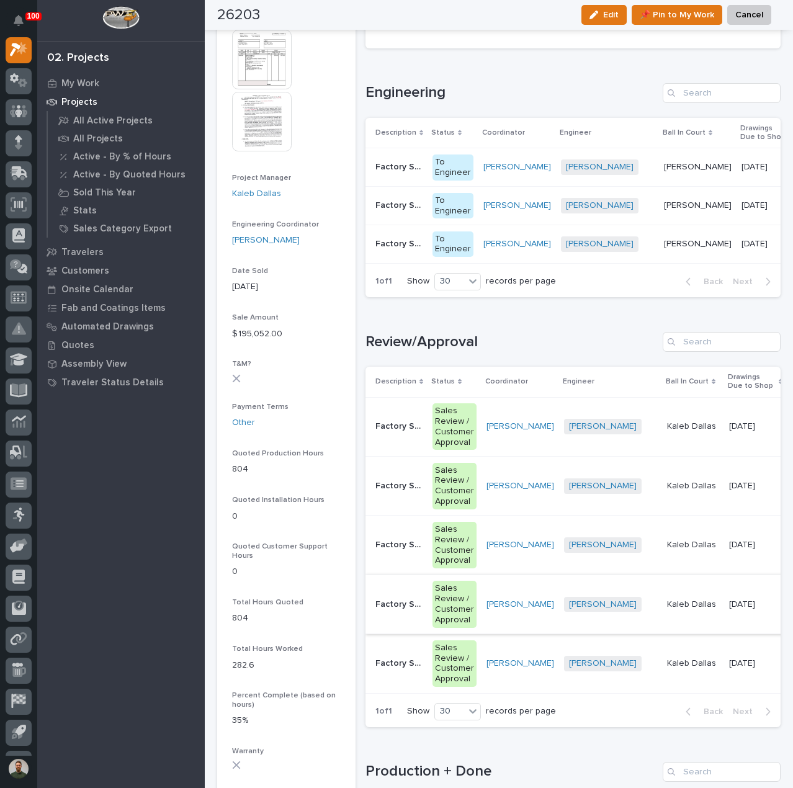
scroll to position [488, 0]
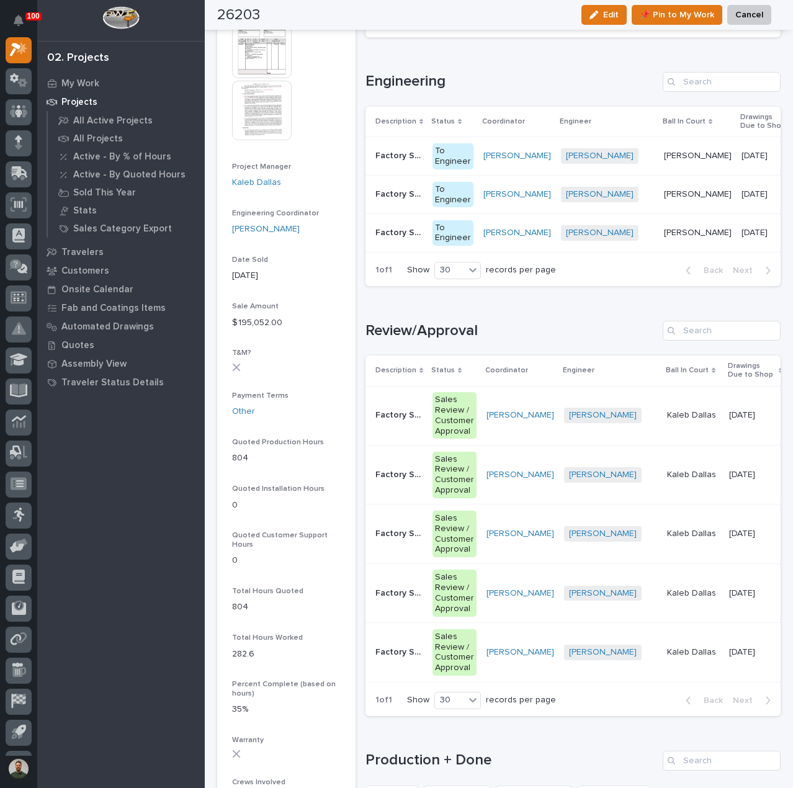
click at [400, 658] on p "Factory Stair F-11" at bounding box center [400, 651] width 50 height 13
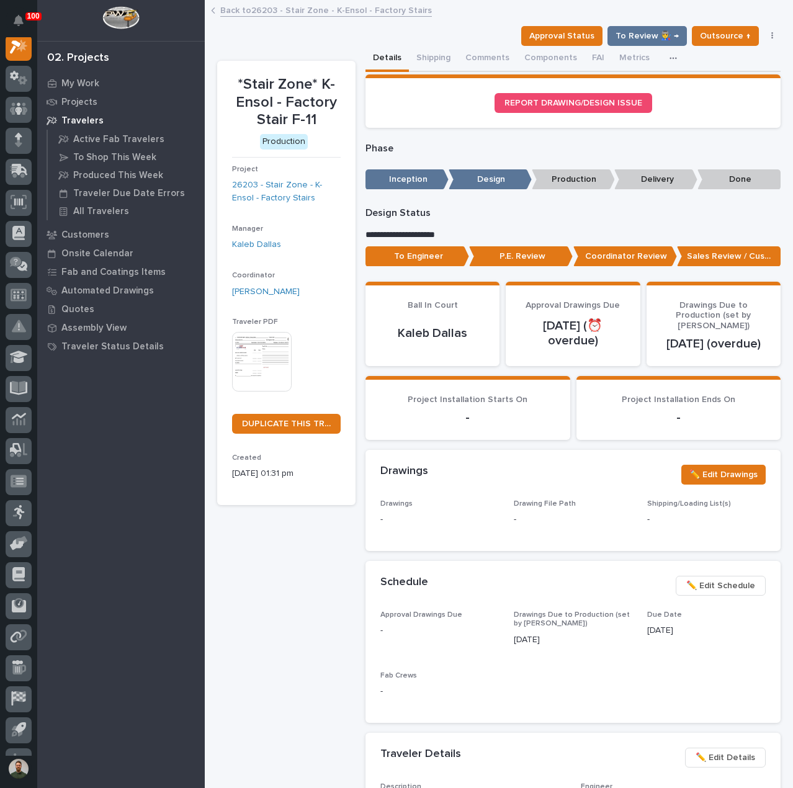
scroll to position [31, 0]
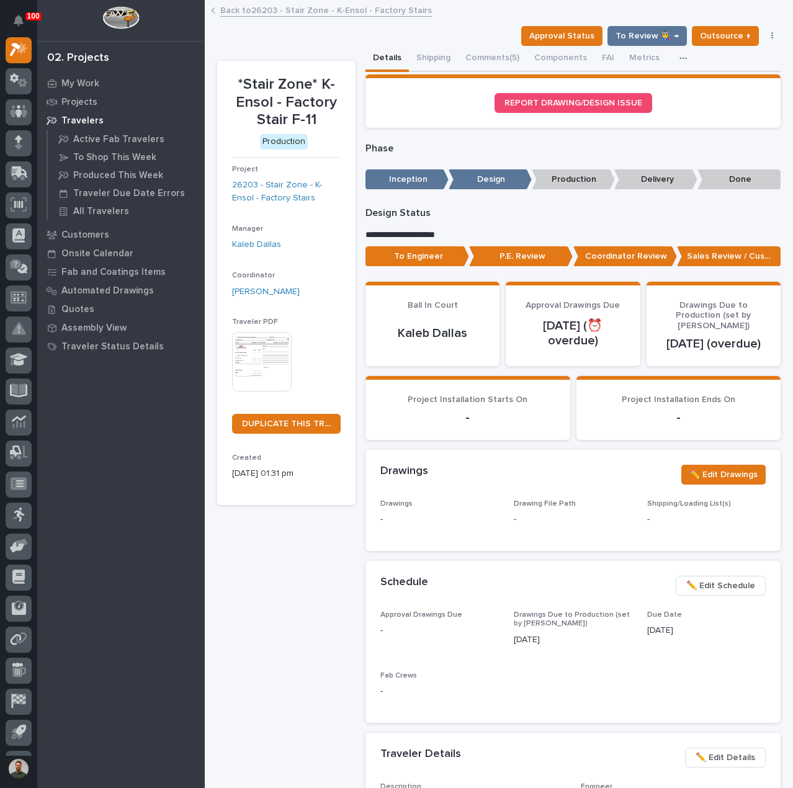
click at [436, 251] on p "To Engineer" at bounding box center [418, 256] width 104 height 20
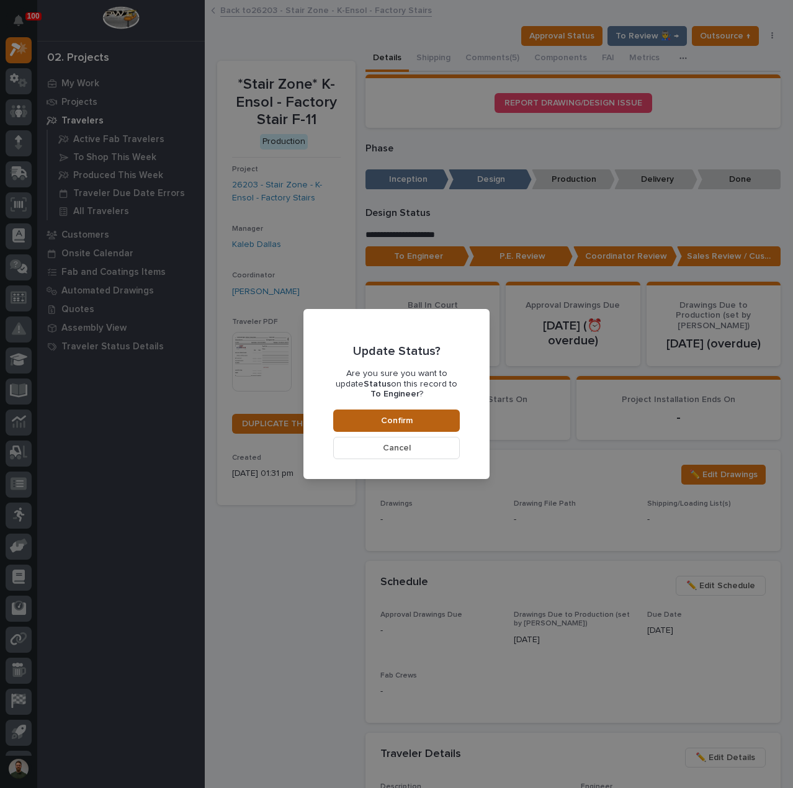
drag, startPoint x: 434, startPoint y: 416, endPoint x: 452, endPoint y: 423, distance: 19.0
click at [434, 418] on button "Confirm" at bounding box center [396, 421] width 127 height 22
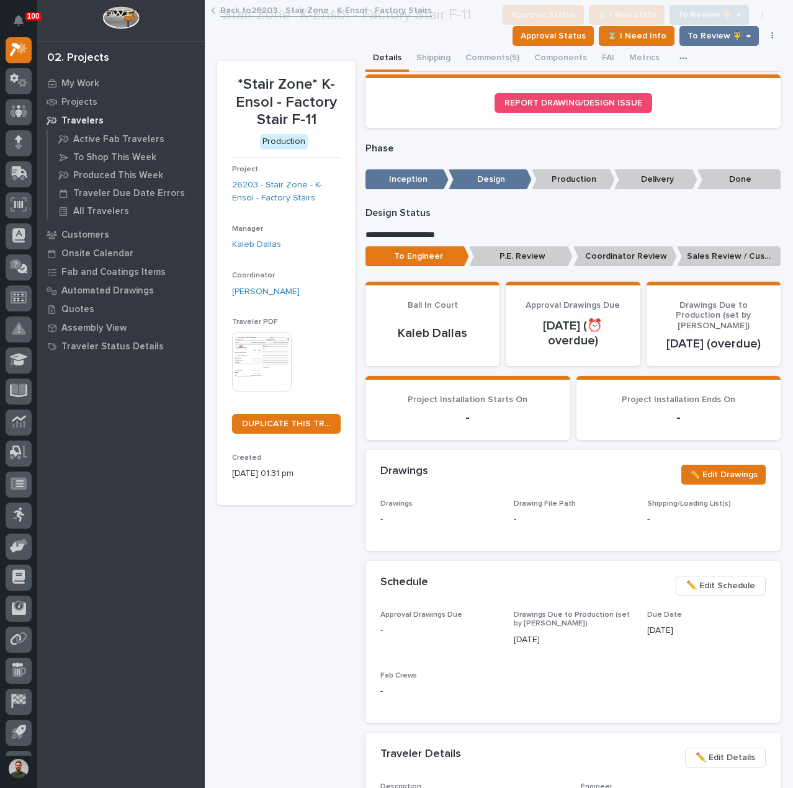
scroll to position [74, 0]
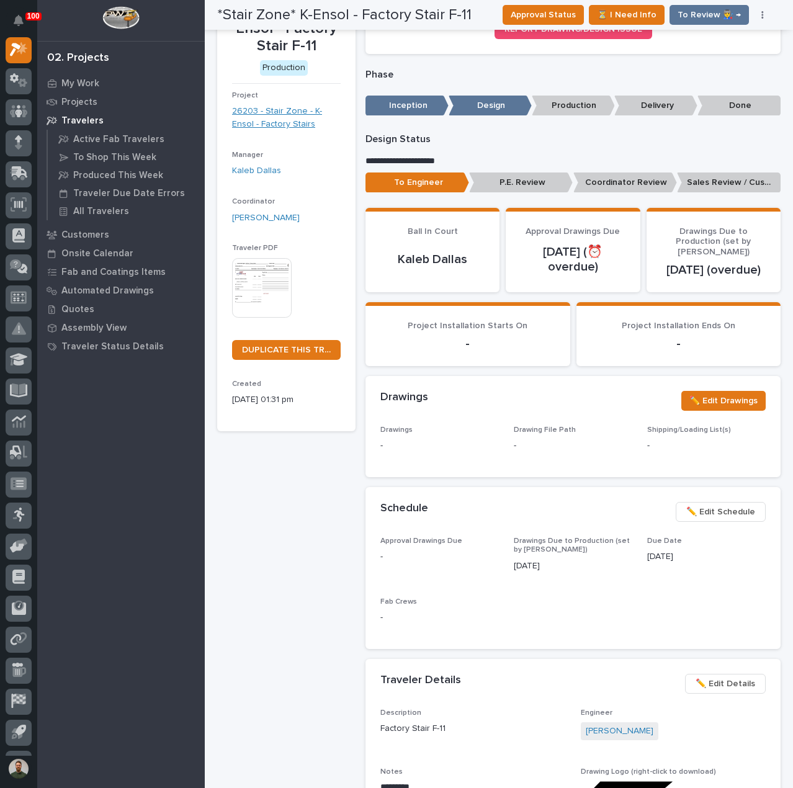
click at [303, 117] on link "26203 - Stair Zone - K-Ensol - Factory Stairs" at bounding box center [286, 118] width 109 height 26
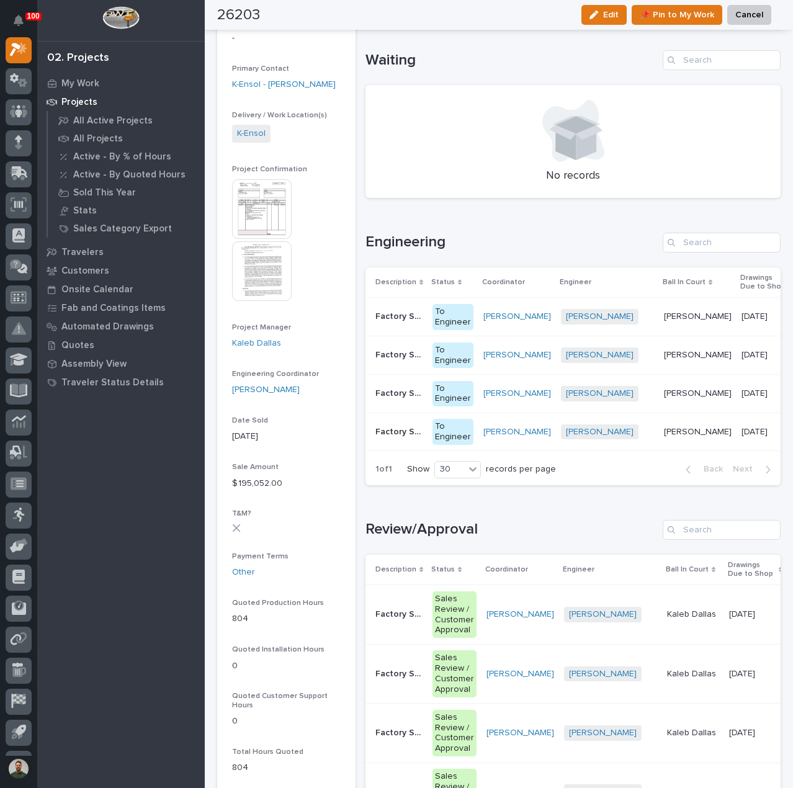
scroll to position [571, 0]
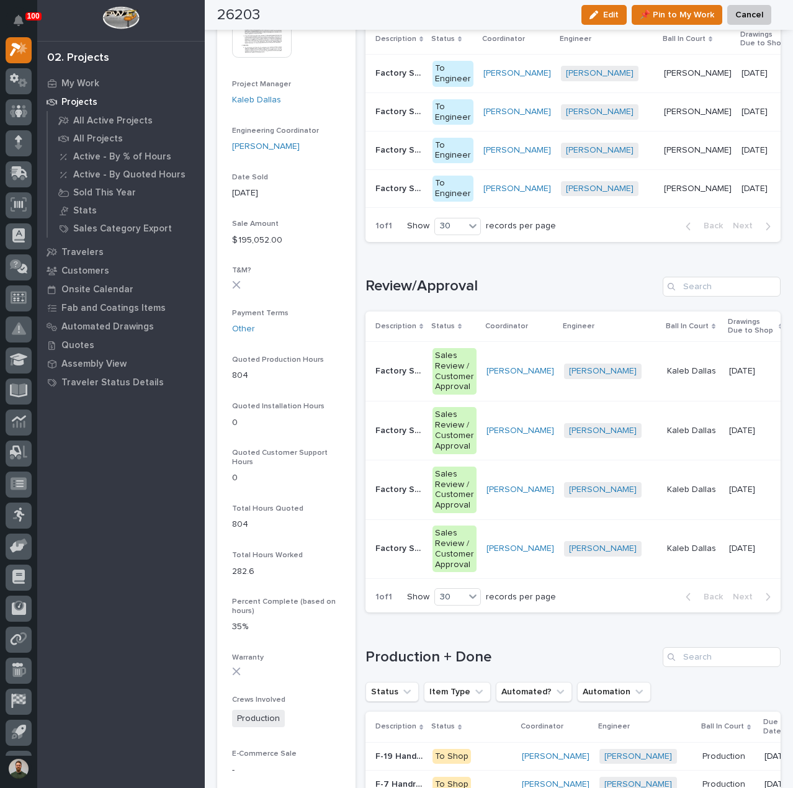
click at [428, 568] on td "Sales Review / Customer Approval" at bounding box center [455, 548] width 54 height 59
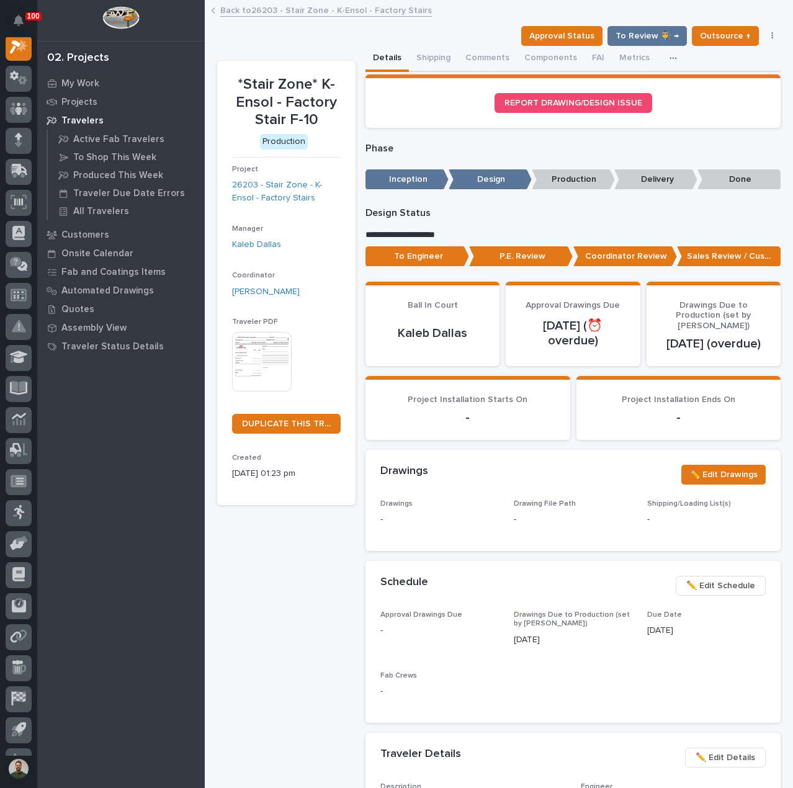
scroll to position [31, 0]
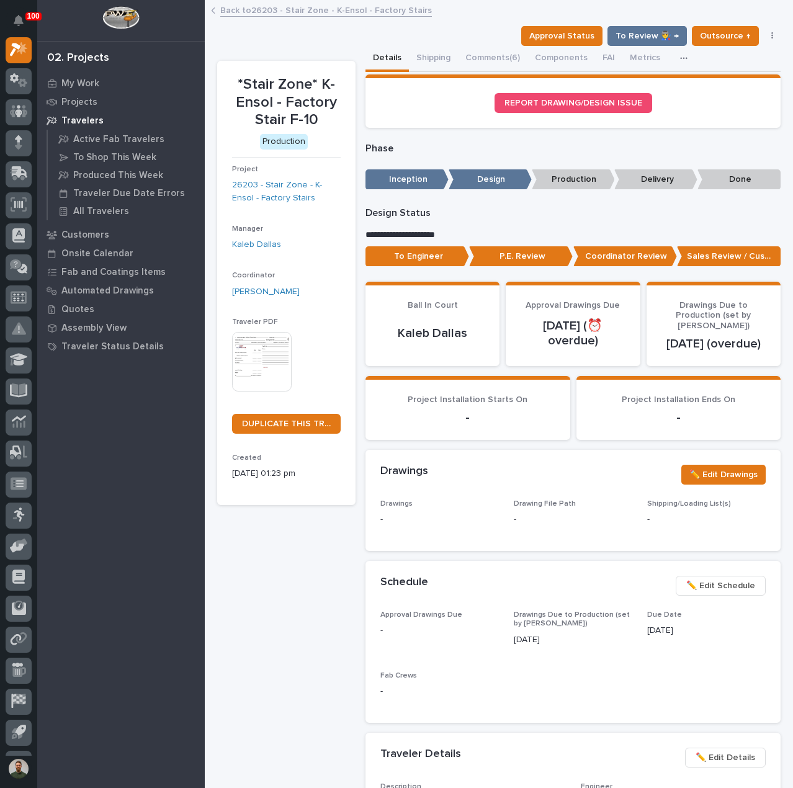
click at [426, 265] on p "To Engineer" at bounding box center [418, 256] width 104 height 20
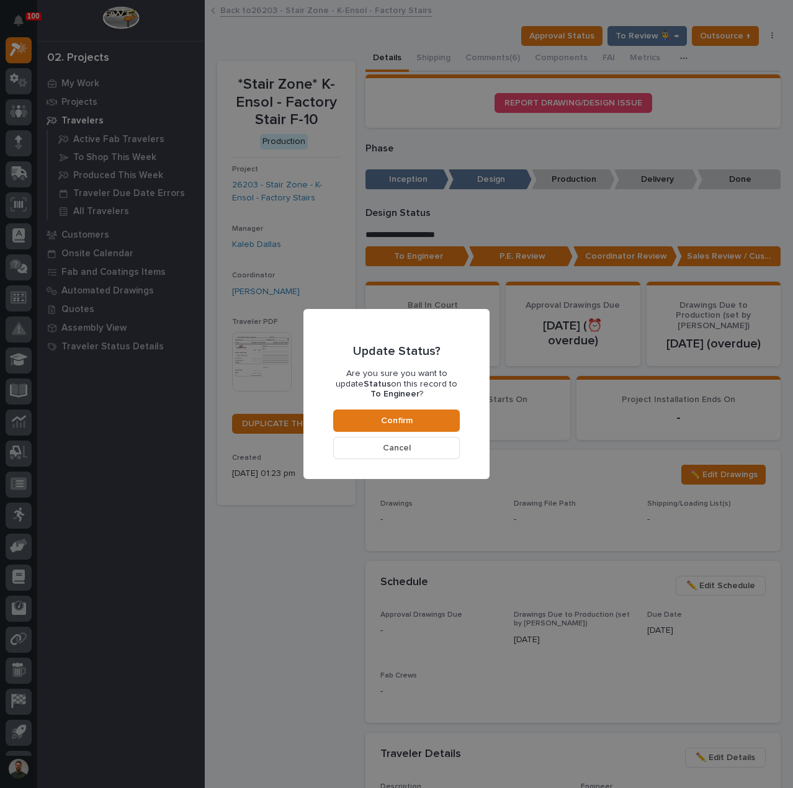
click at [443, 409] on div "Update Status? Are you sure you want to update Status on this record to To Engi…" at bounding box center [396, 394] width 127 height 130
click at [453, 434] on div "Update Status? Are you sure you want to update Status on this record to To Engi…" at bounding box center [396, 394] width 127 height 130
click at [451, 428] on button "Confirm" at bounding box center [396, 421] width 127 height 22
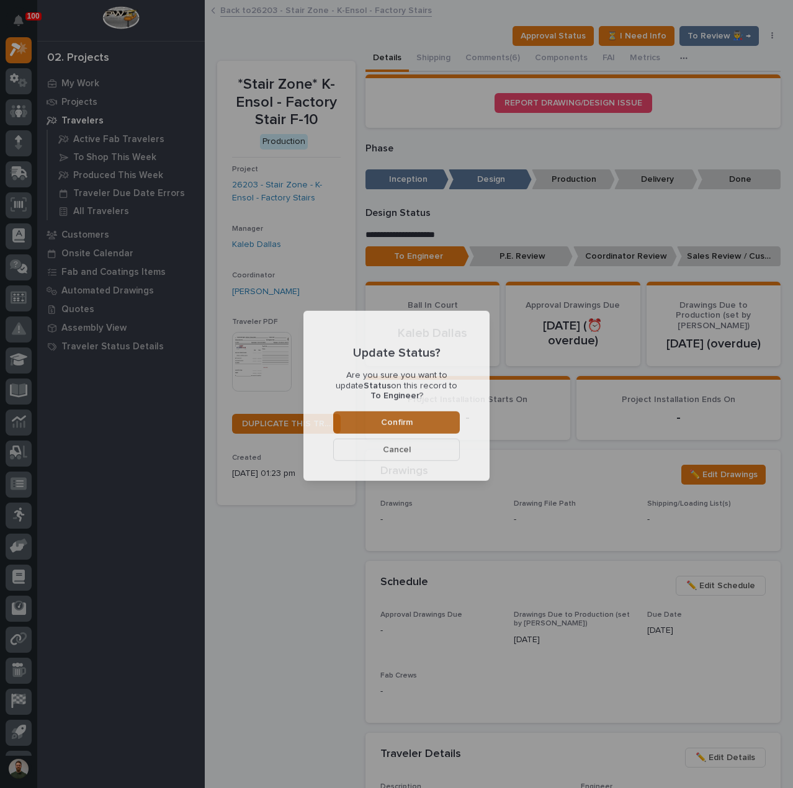
scroll to position [74, 0]
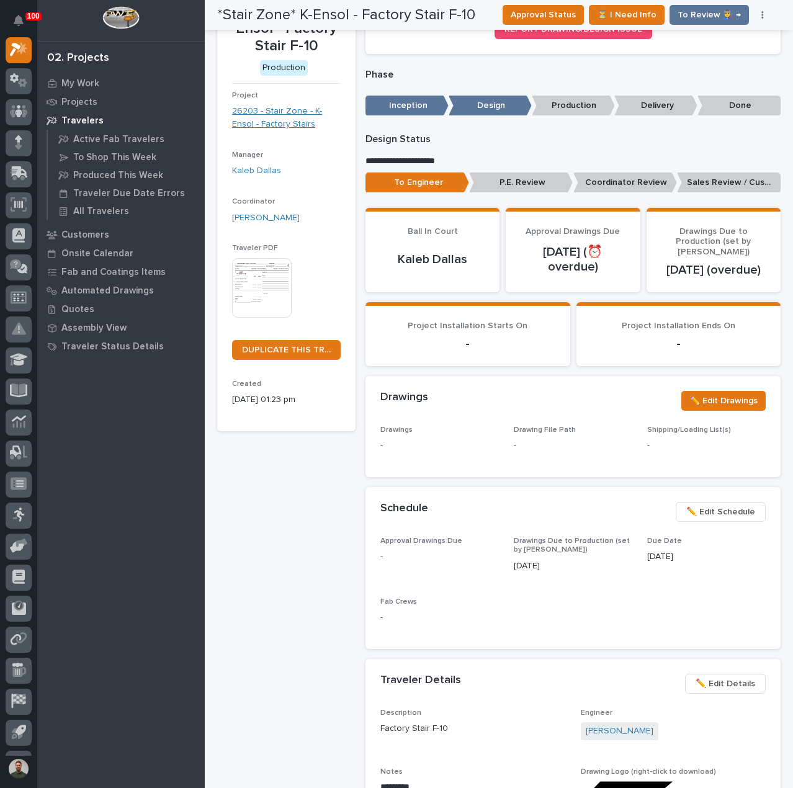
click at [274, 112] on link "26203 - Stair Zone - K-Ensol - Factory Stairs" at bounding box center [286, 118] width 109 height 26
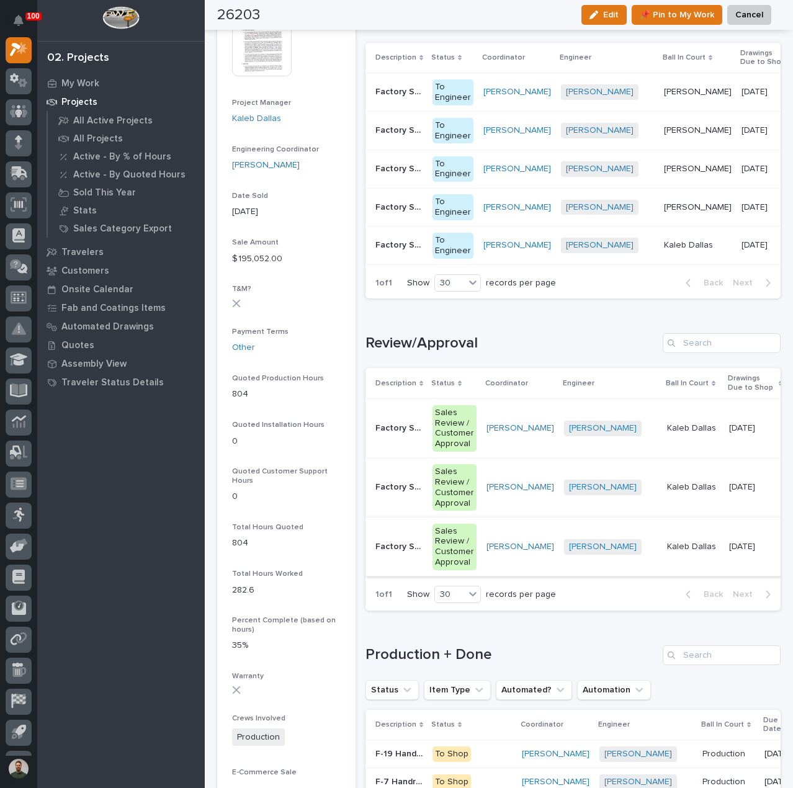
scroll to position [571, 0]
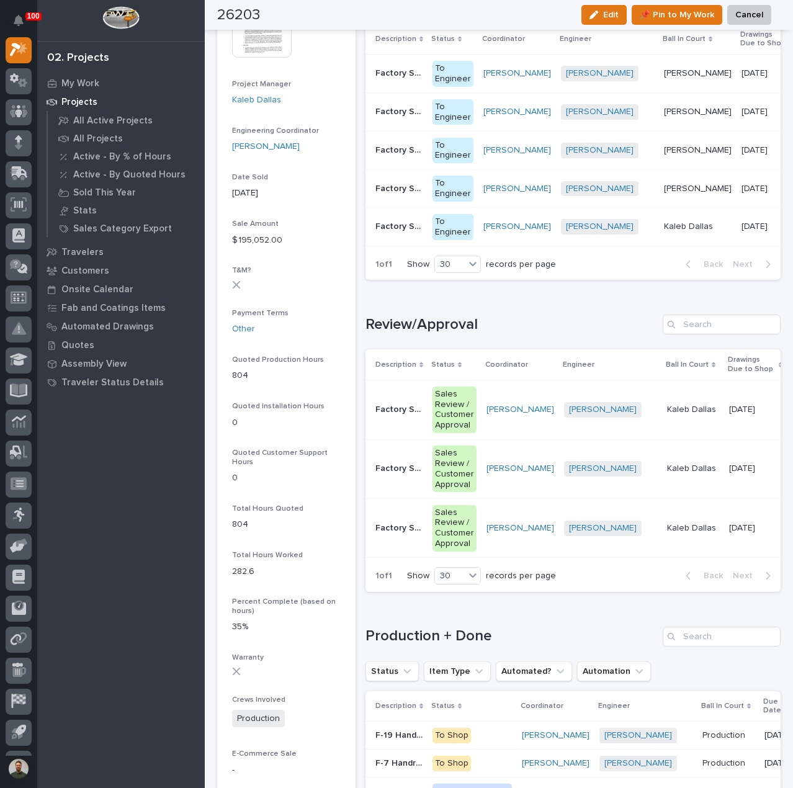
click at [383, 518] on td "Factory Stair F 8-9 Factory Stair F 8-9" at bounding box center [397, 528] width 62 height 59
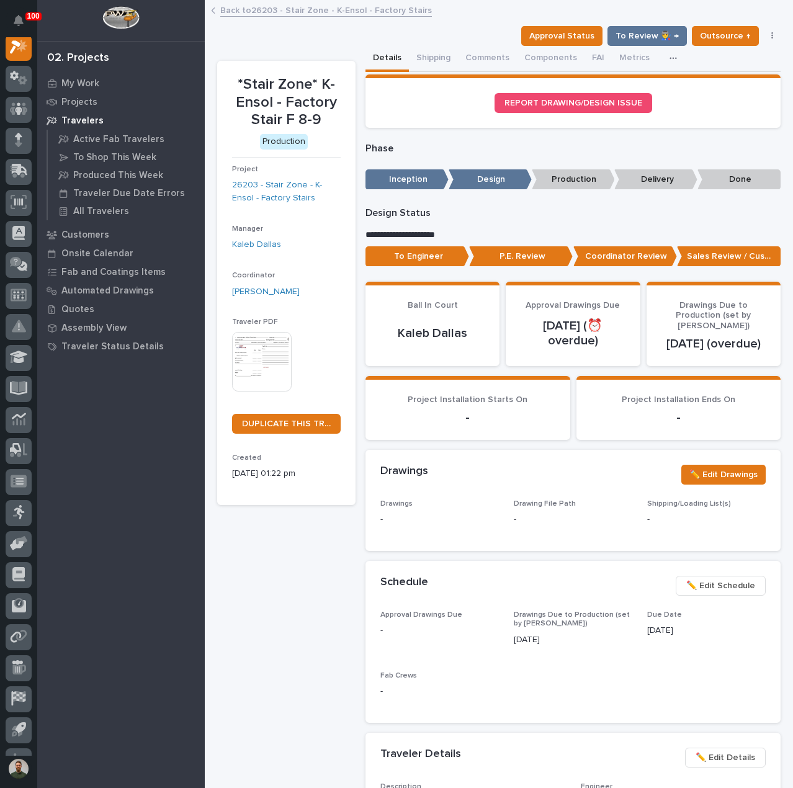
scroll to position [31, 0]
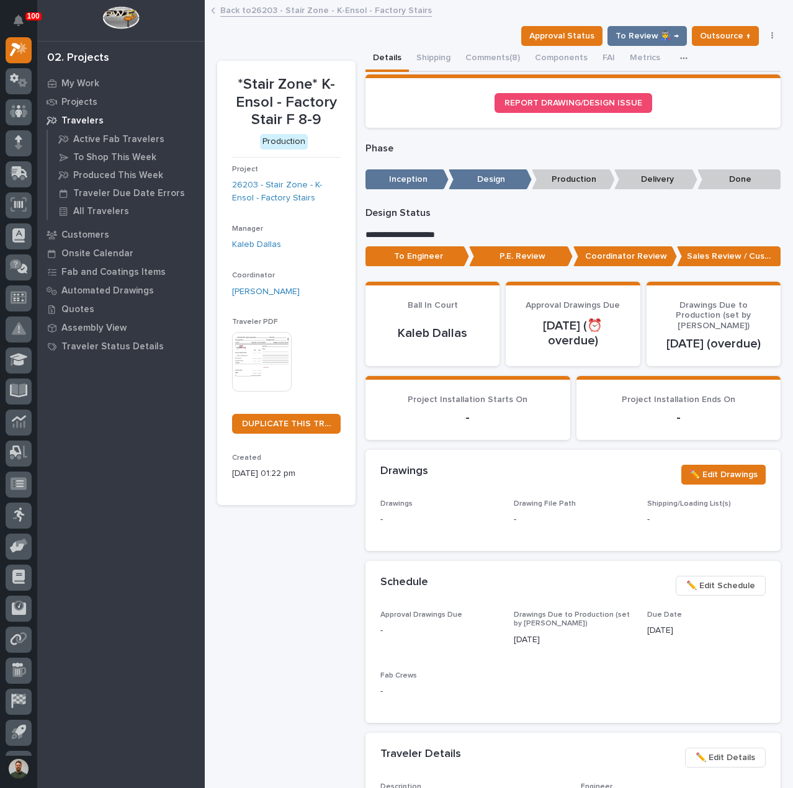
click at [439, 269] on div "To Engineer P.E. Review Coordinator Review Sales Review / Customer Approval" at bounding box center [573, 258] width 415 height 25
click at [439, 261] on p "To Engineer" at bounding box center [418, 256] width 104 height 20
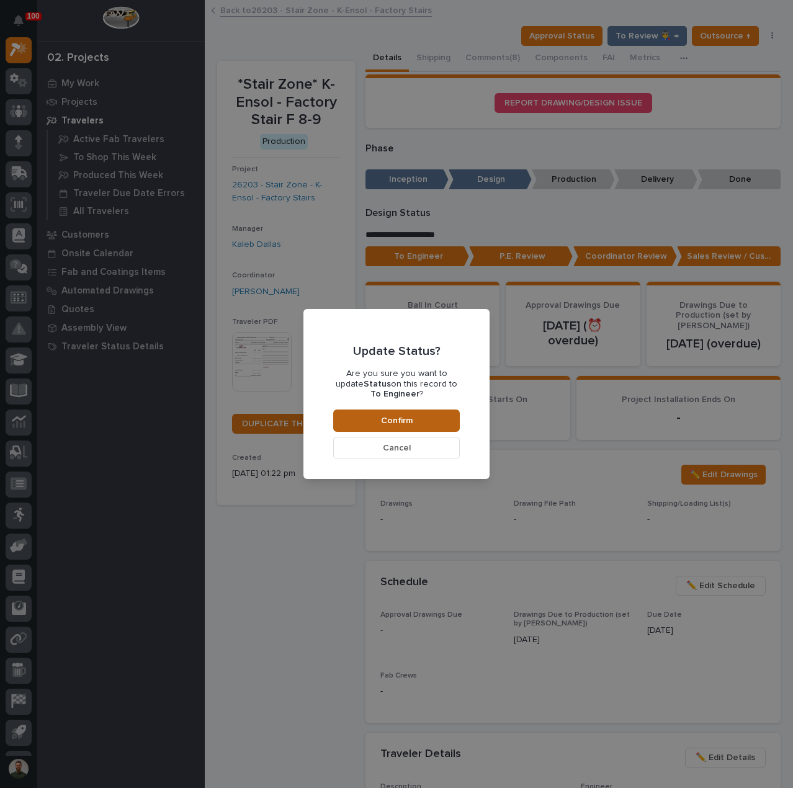
click at [426, 424] on button "Confirm" at bounding box center [396, 421] width 127 height 22
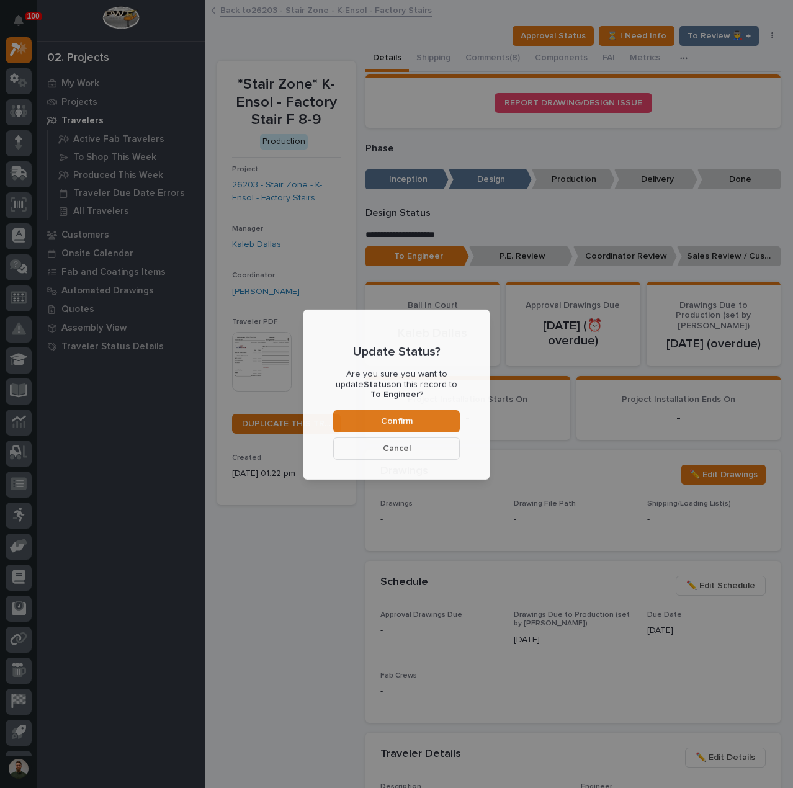
scroll to position [74, 0]
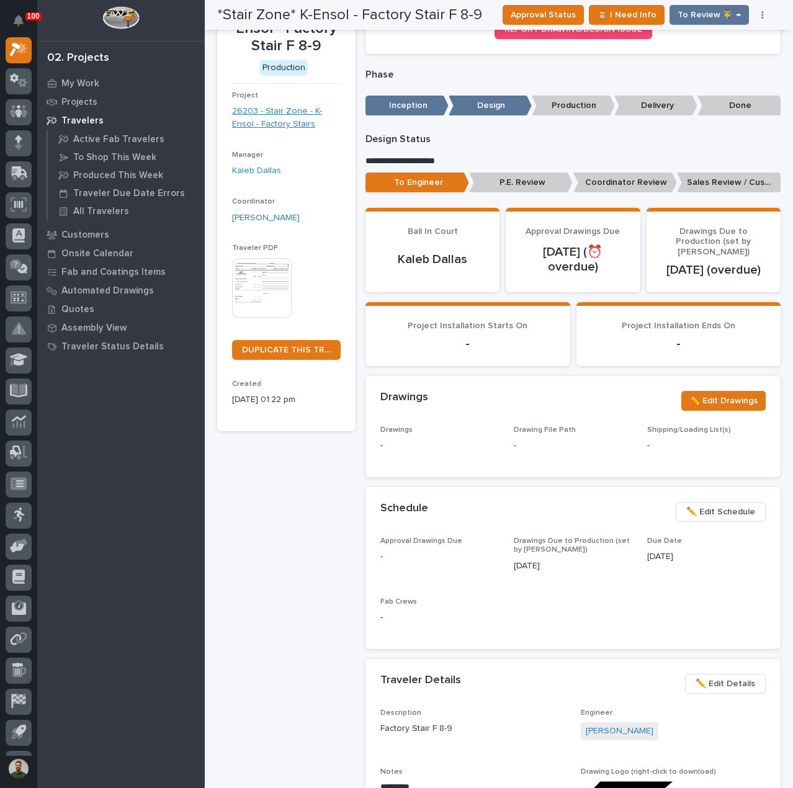
click at [277, 122] on link "26203 - Stair Zone - K-Ensol - Factory Stairs" at bounding box center [286, 118] width 109 height 26
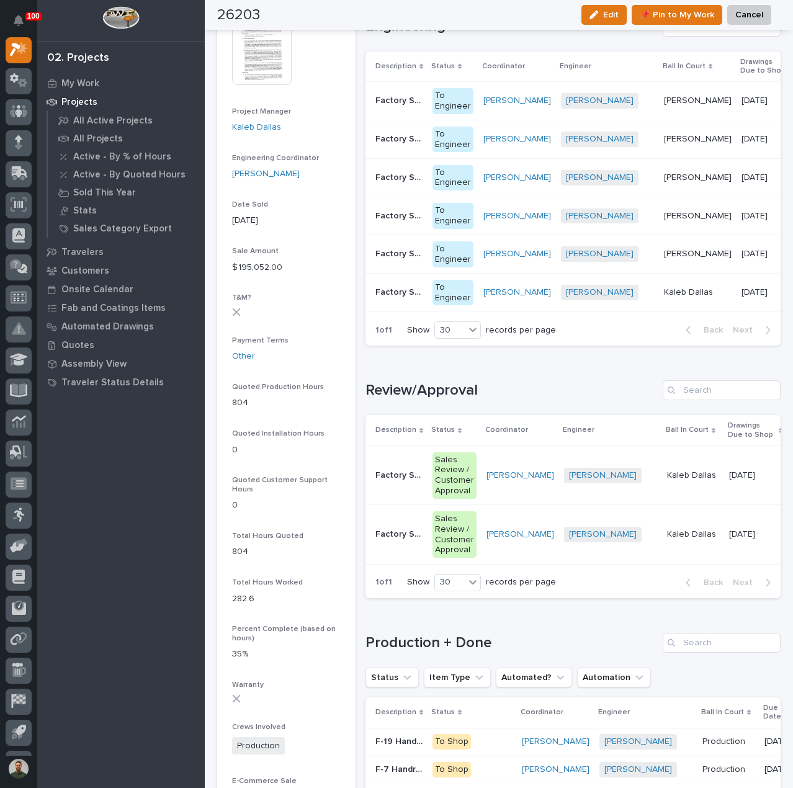
scroll to position [571, 0]
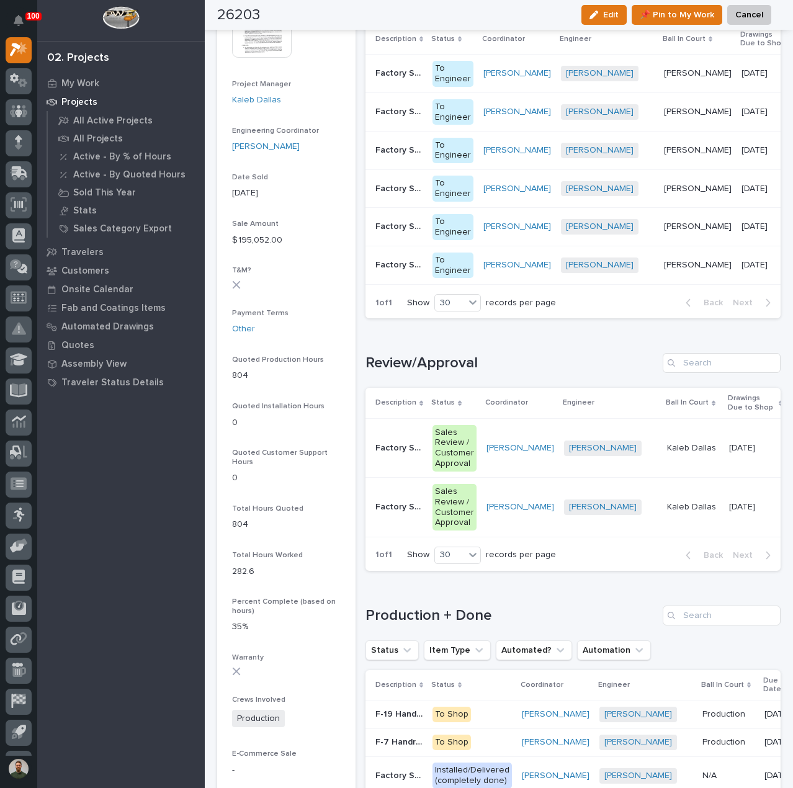
click at [402, 518] on div "Factory Stair F 3-6 Factory Stair F 3-6" at bounding box center [398, 507] width 47 height 20
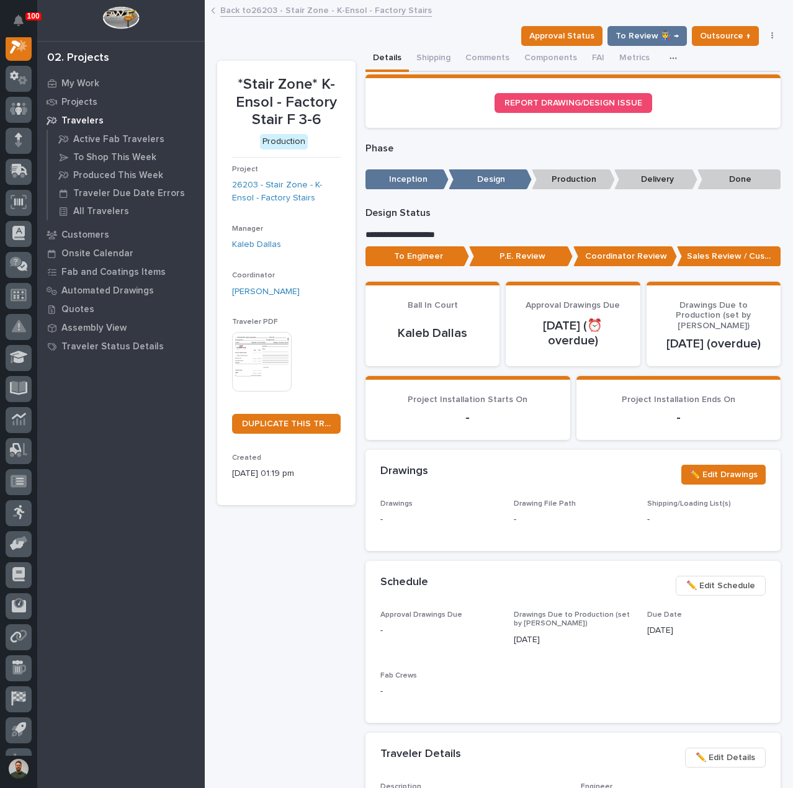
scroll to position [31, 0]
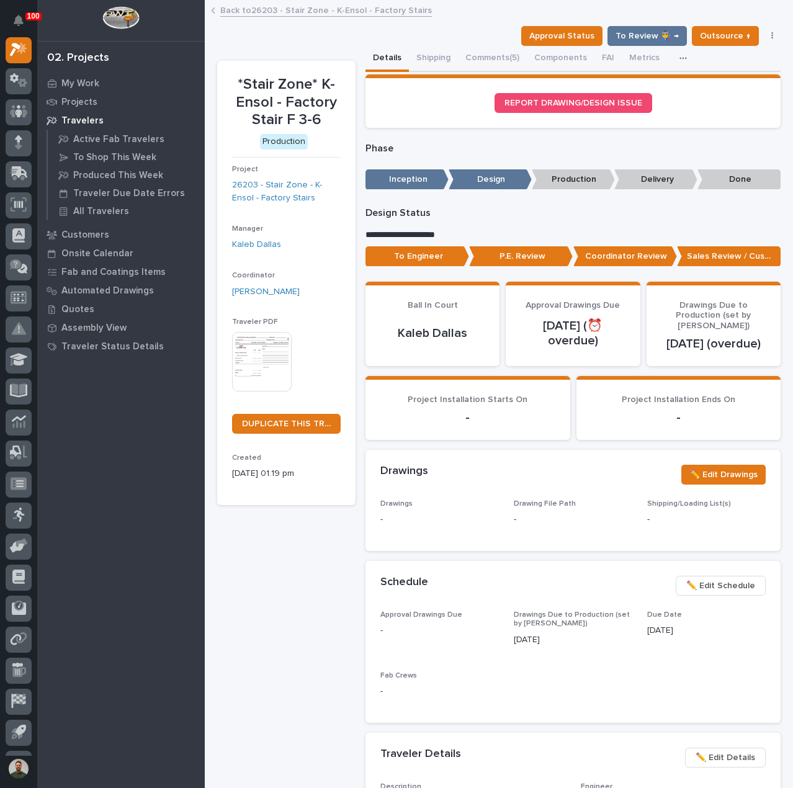
click at [444, 261] on p "To Engineer" at bounding box center [418, 256] width 104 height 20
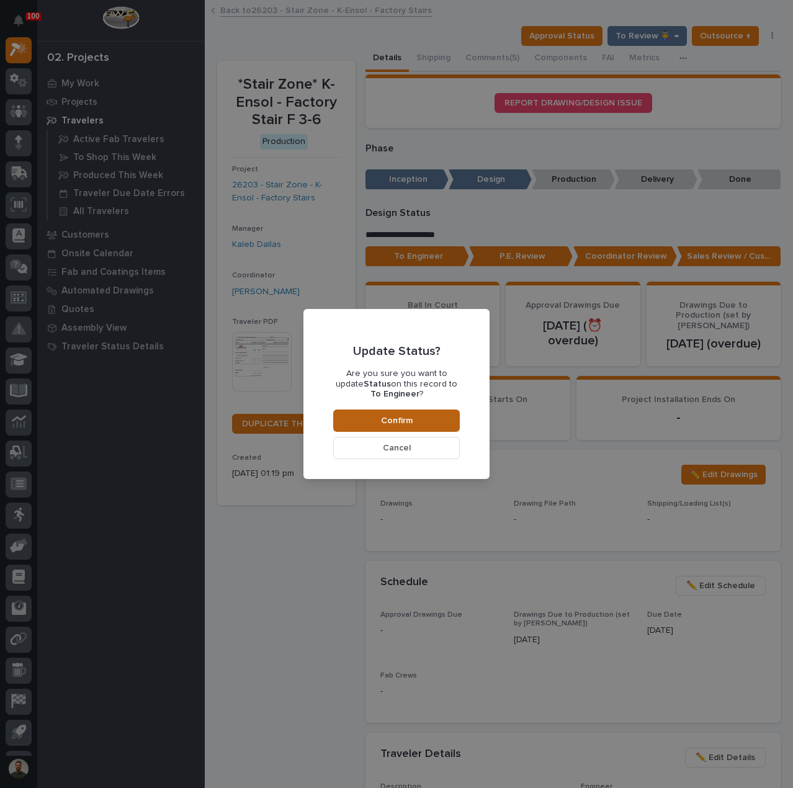
click at [444, 418] on button "Confirm" at bounding box center [396, 421] width 127 height 22
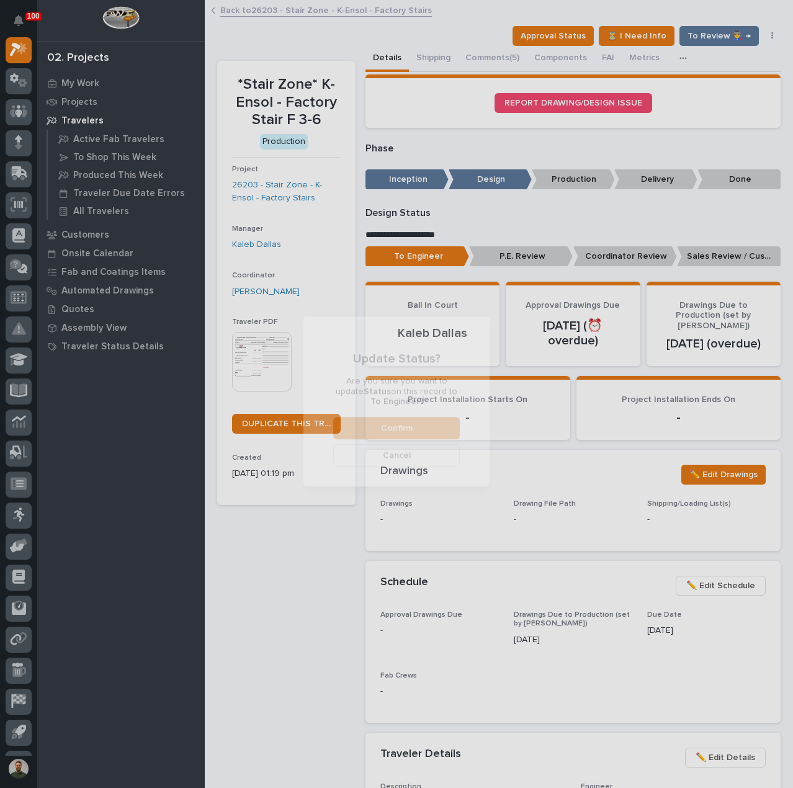
scroll to position [74, 0]
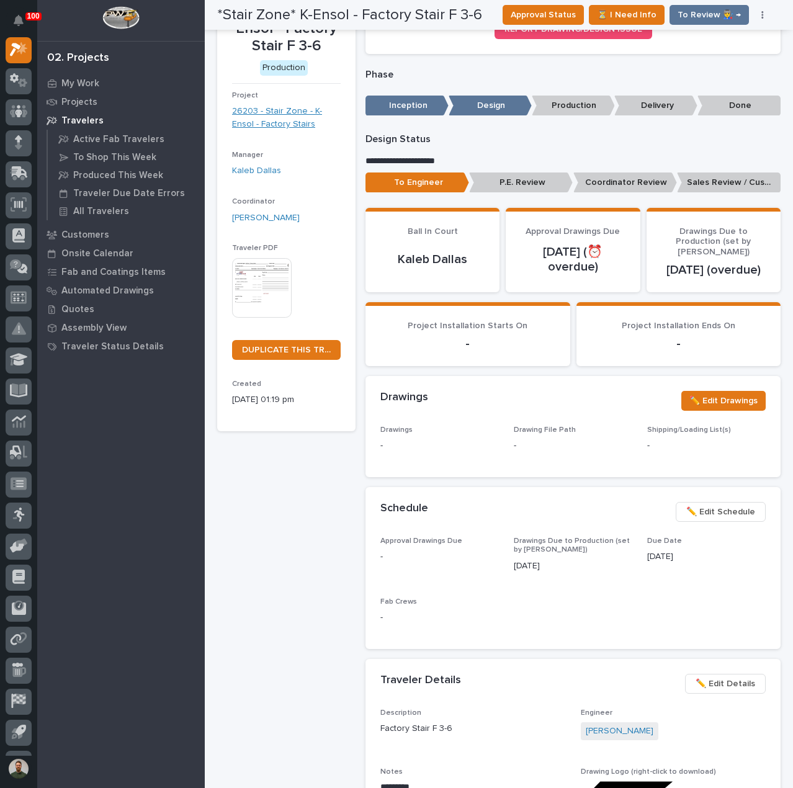
click at [275, 126] on link "26203 - Stair Zone - K-Ensol - Factory Stairs" at bounding box center [286, 118] width 109 height 26
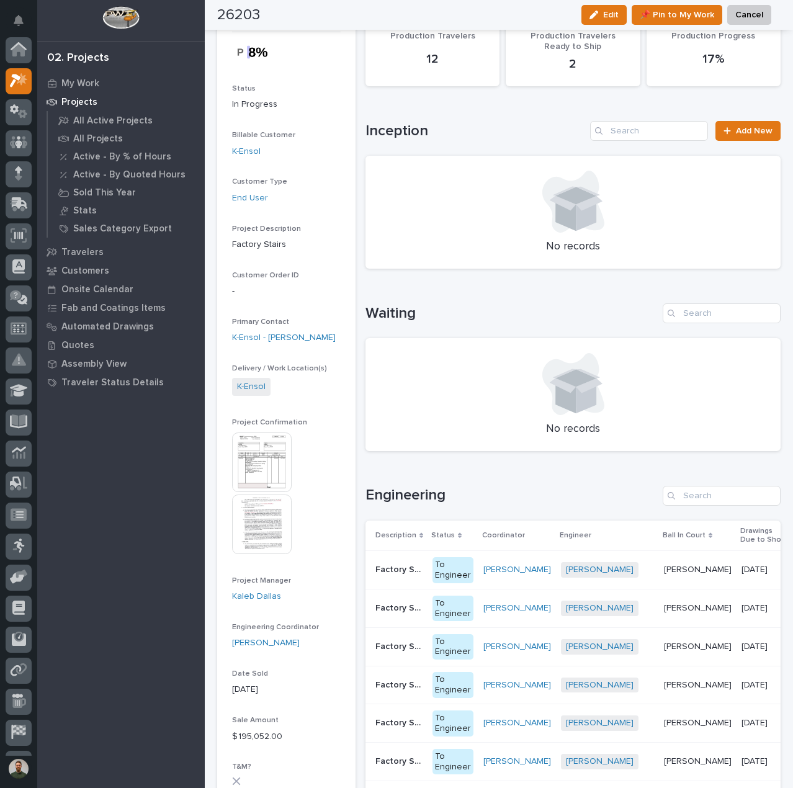
scroll to position [31, 0]
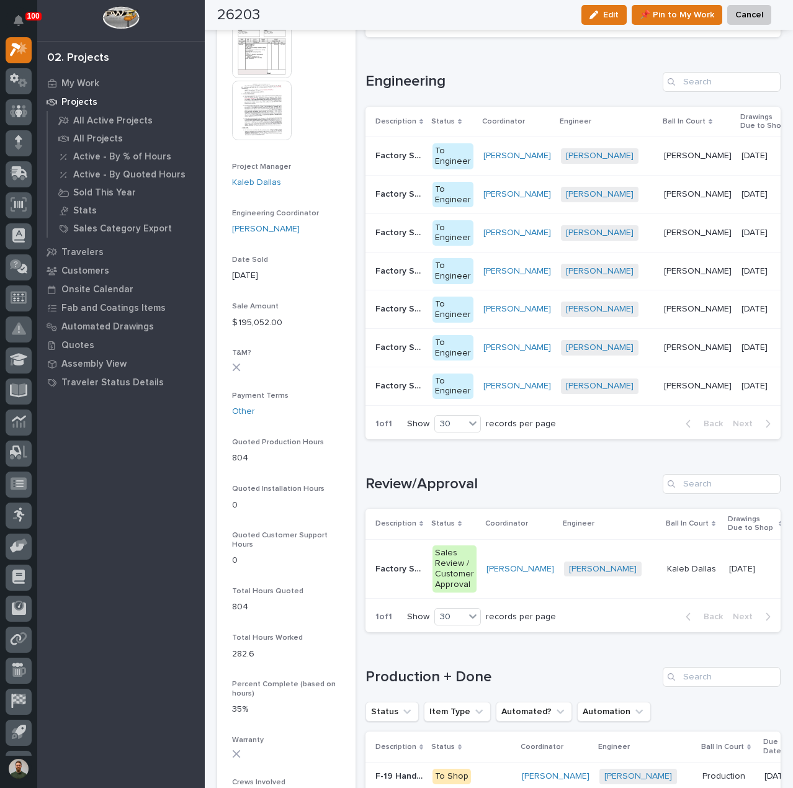
click at [400, 563] on td "Factory Stair - F-1 Factory Stair - F-1" at bounding box center [397, 568] width 62 height 59
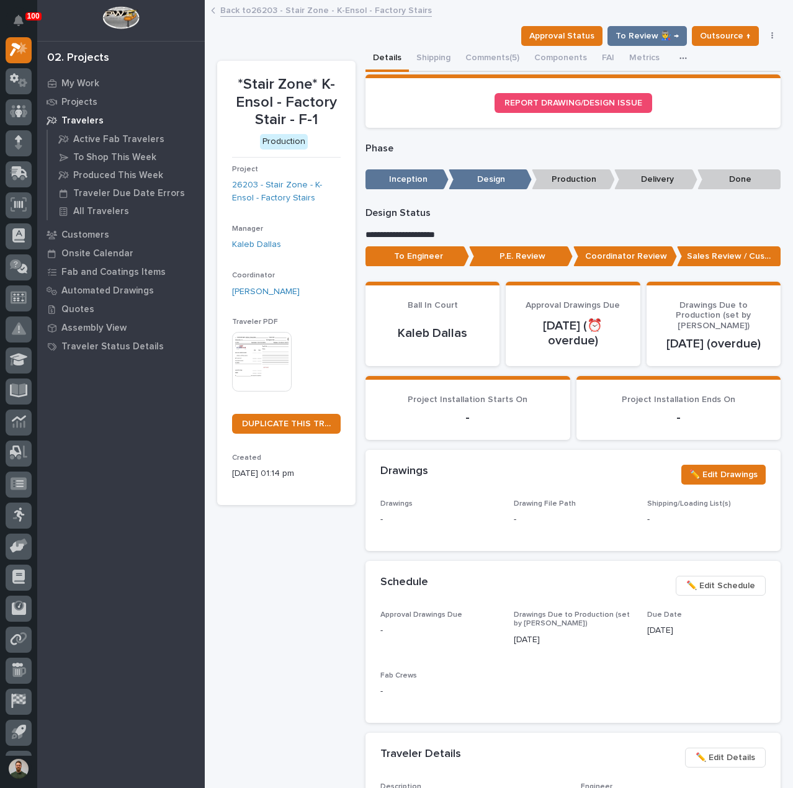
click at [469, 244] on div "**********" at bounding box center [573, 239] width 415 height 65
click at [452, 259] on p "To Engineer" at bounding box center [418, 256] width 104 height 20
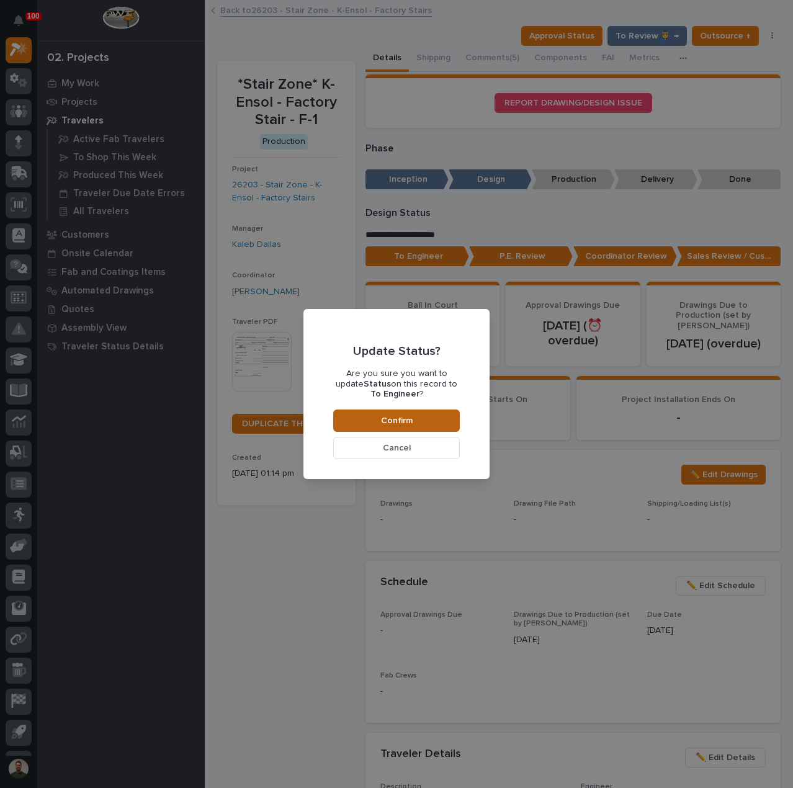
click at [438, 421] on button "Confirm" at bounding box center [396, 421] width 127 height 22
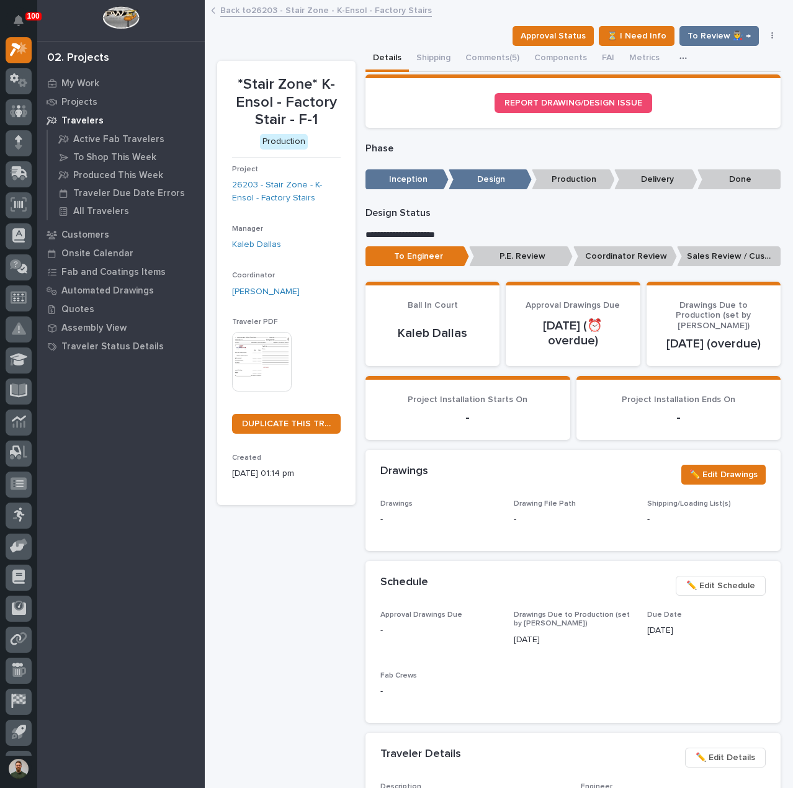
drag, startPoint x: 264, startPoint y: 200, endPoint x: 787, endPoint y: 236, distance: 523.7
click at [264, 200] on link "26203 - Stair Zone - K-Ensol - Factory Stairs" at bounding box center [286, 192] width 109 height 26
